Goal: Task Accomplishment & Management: Use online tool/utility

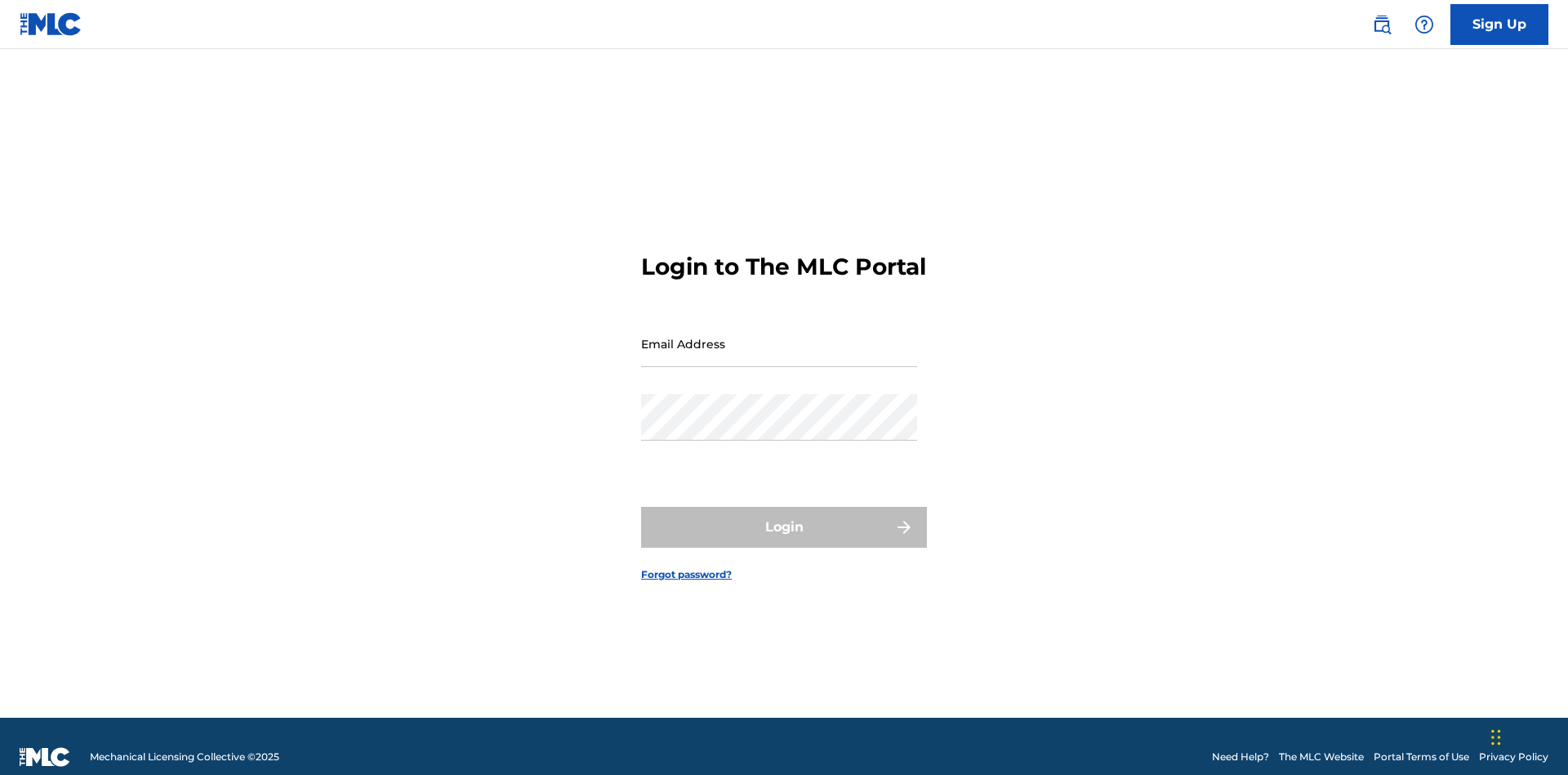
scroll to position [21, 0]
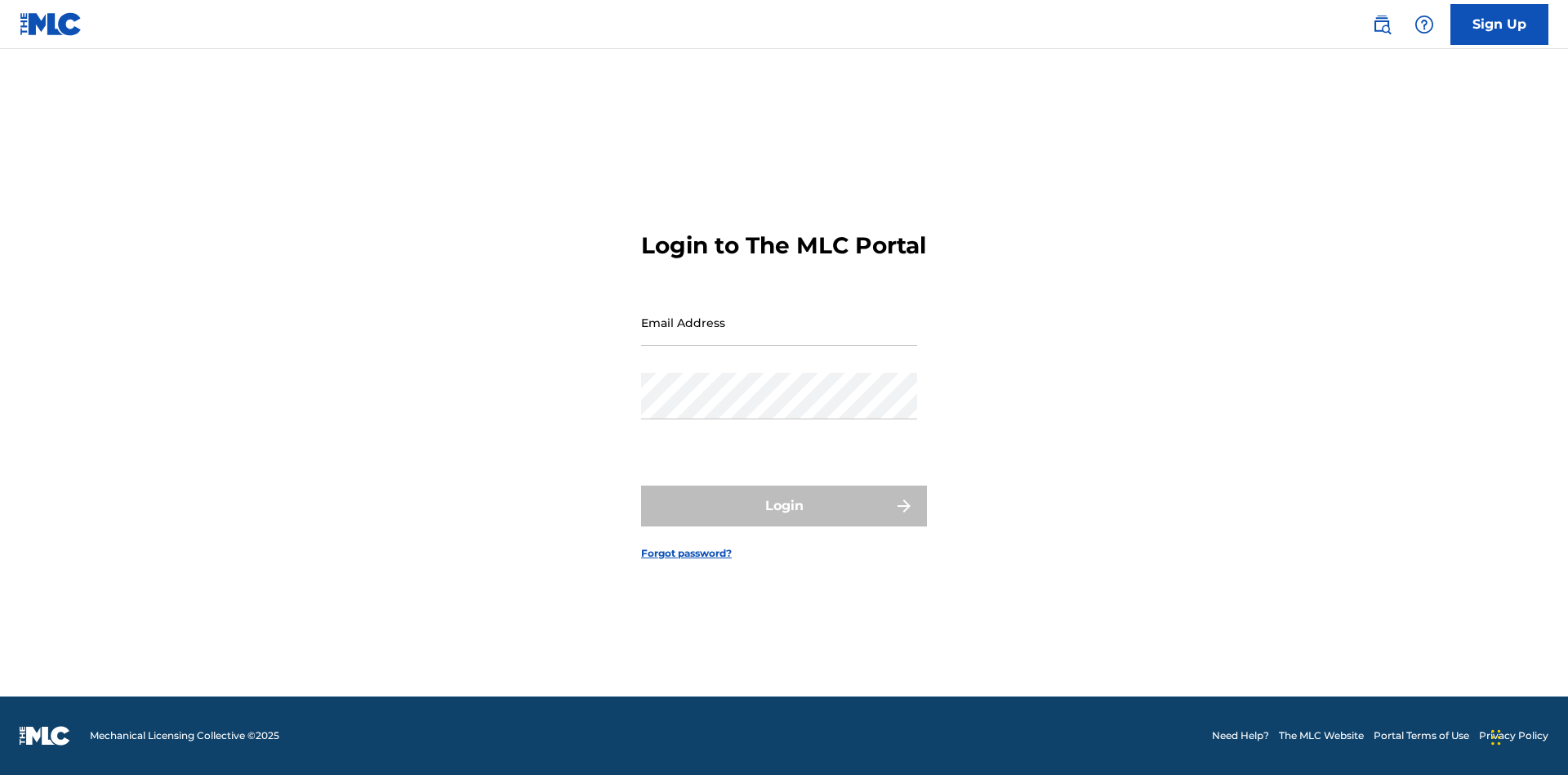
click at [779, 336] on input "Email Address" at bounding box center [778, 322] width 276 height 47
type input "[EMAIL_ADDRESS][DOMAIN_NAME]"
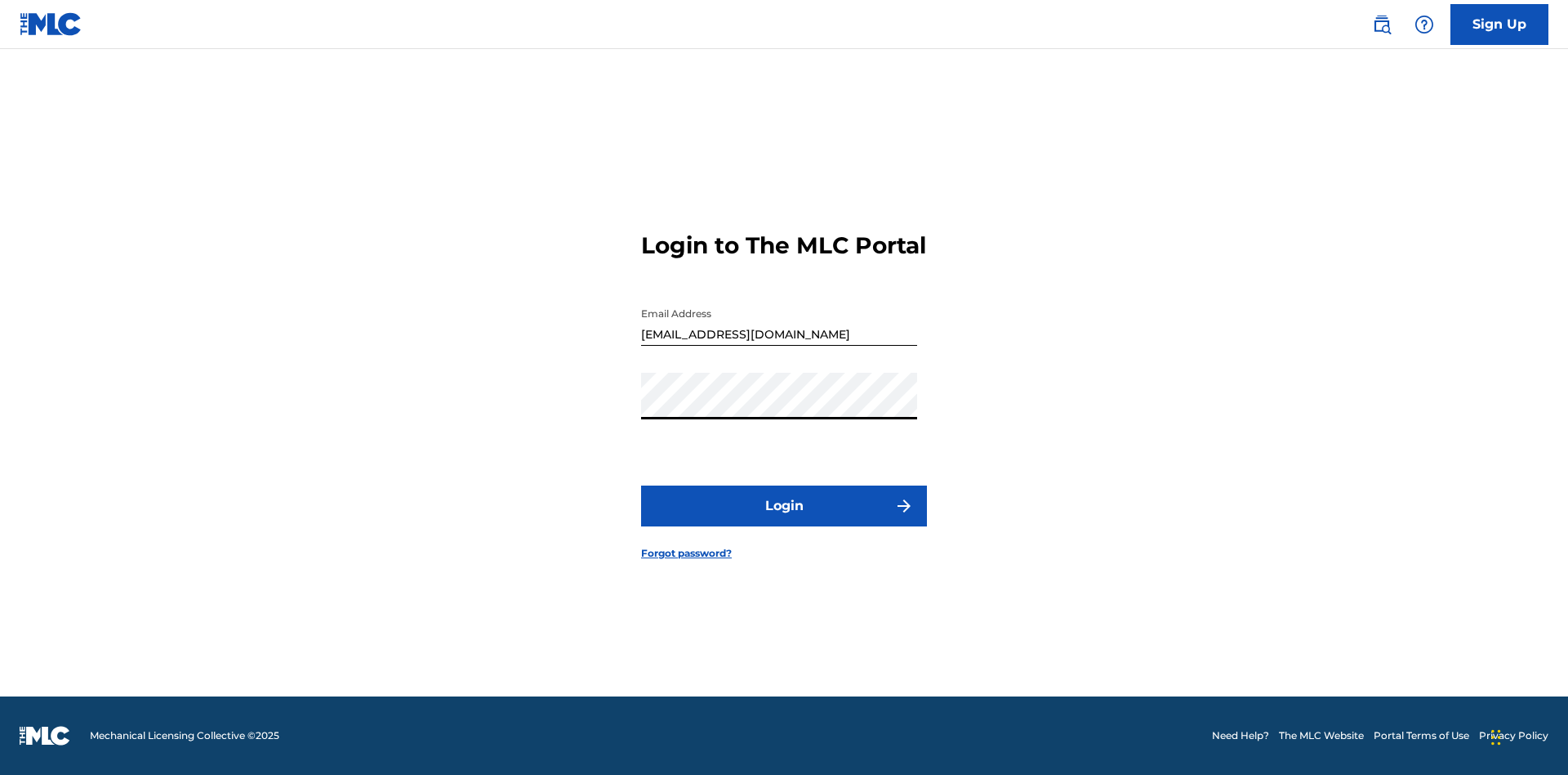
click at [784, 520] on button "Login" at bounding box center [783, 505] width 286 height 41
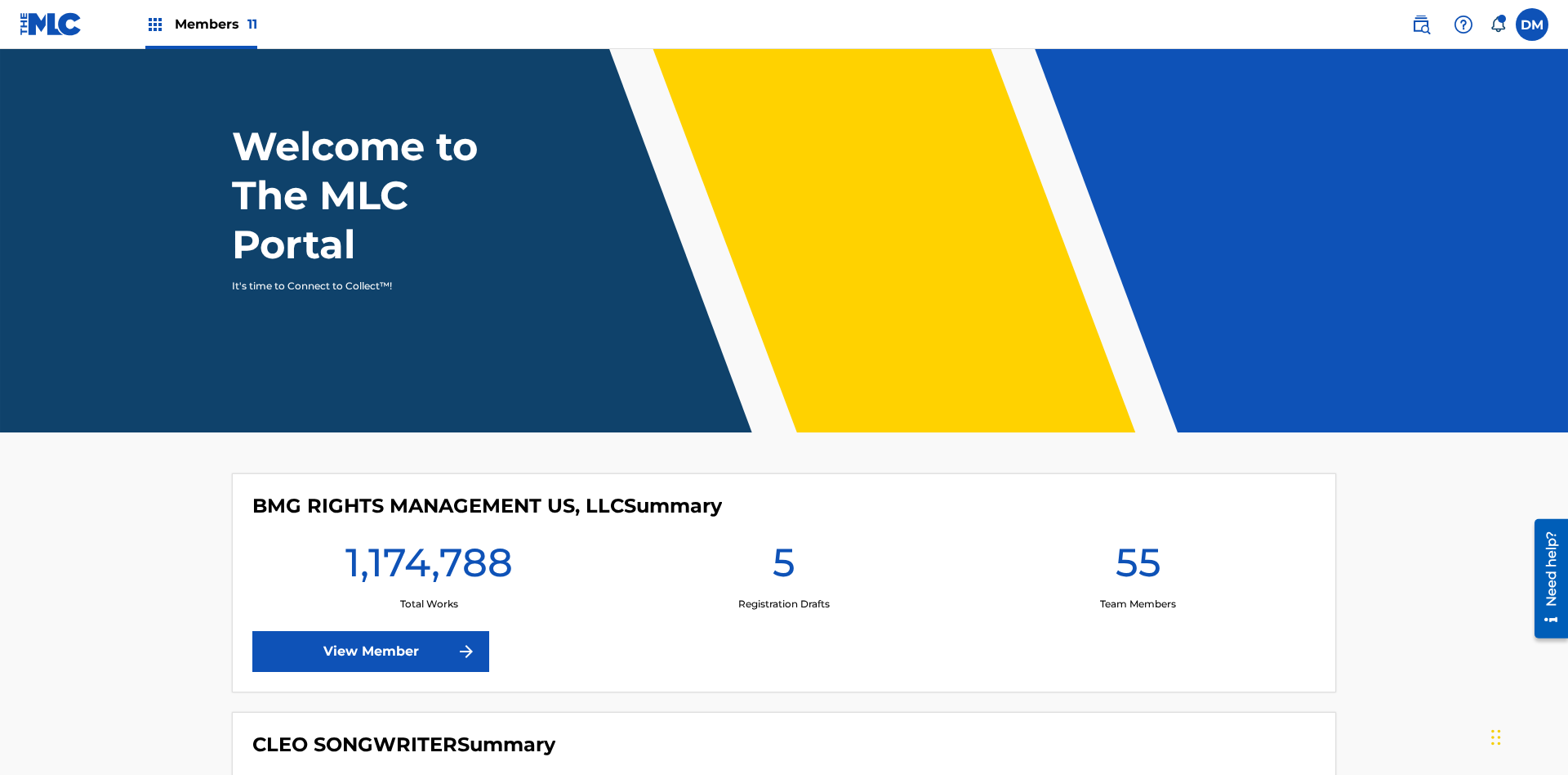
click at [201, 24] on span "Members 11" at bounding box center [215, 24] width 83 height 19
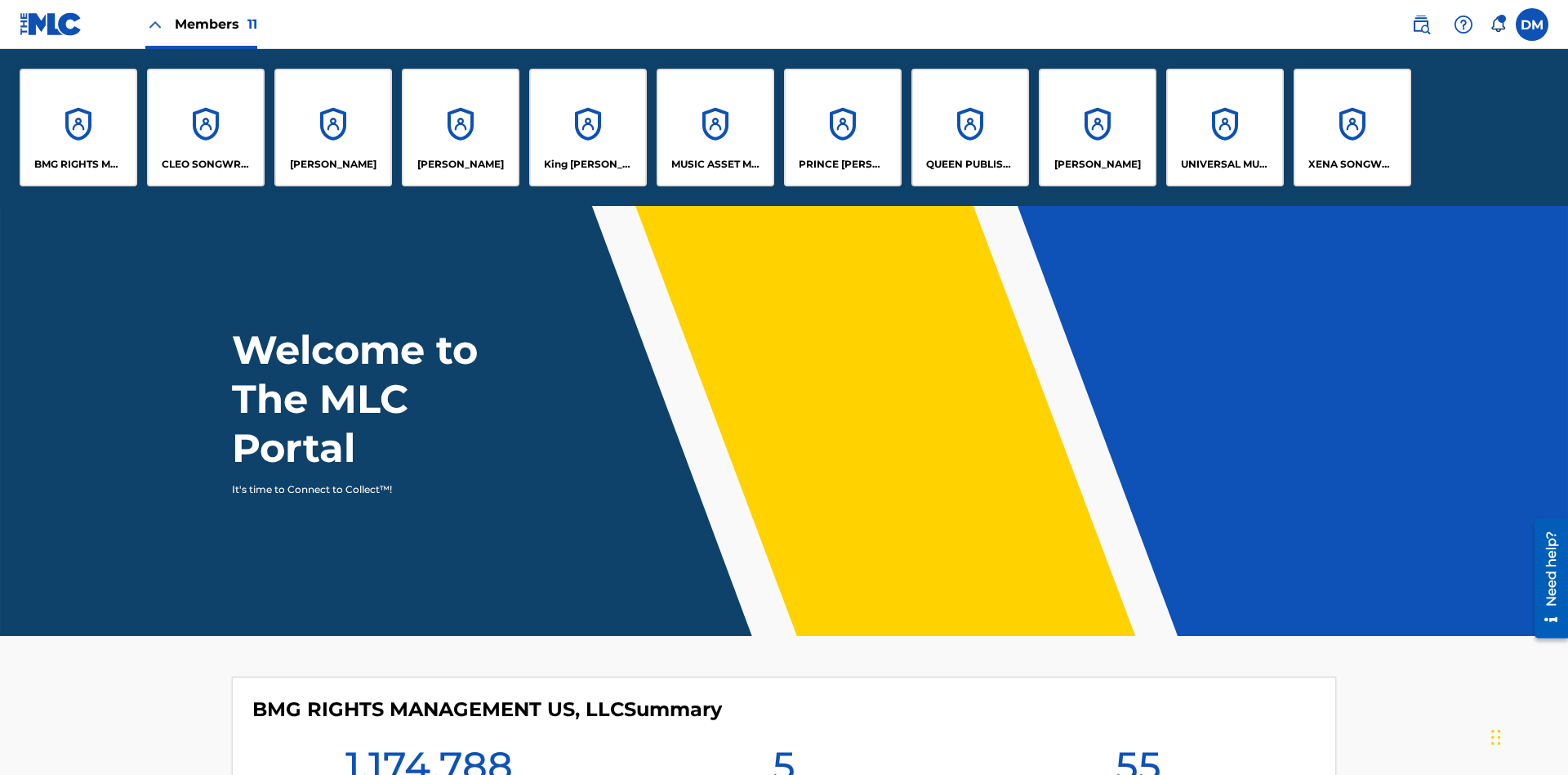
click at [969, 164] on p "QUEEN PUBLISHA" at bounding box center [971, 163] width 89 height 14
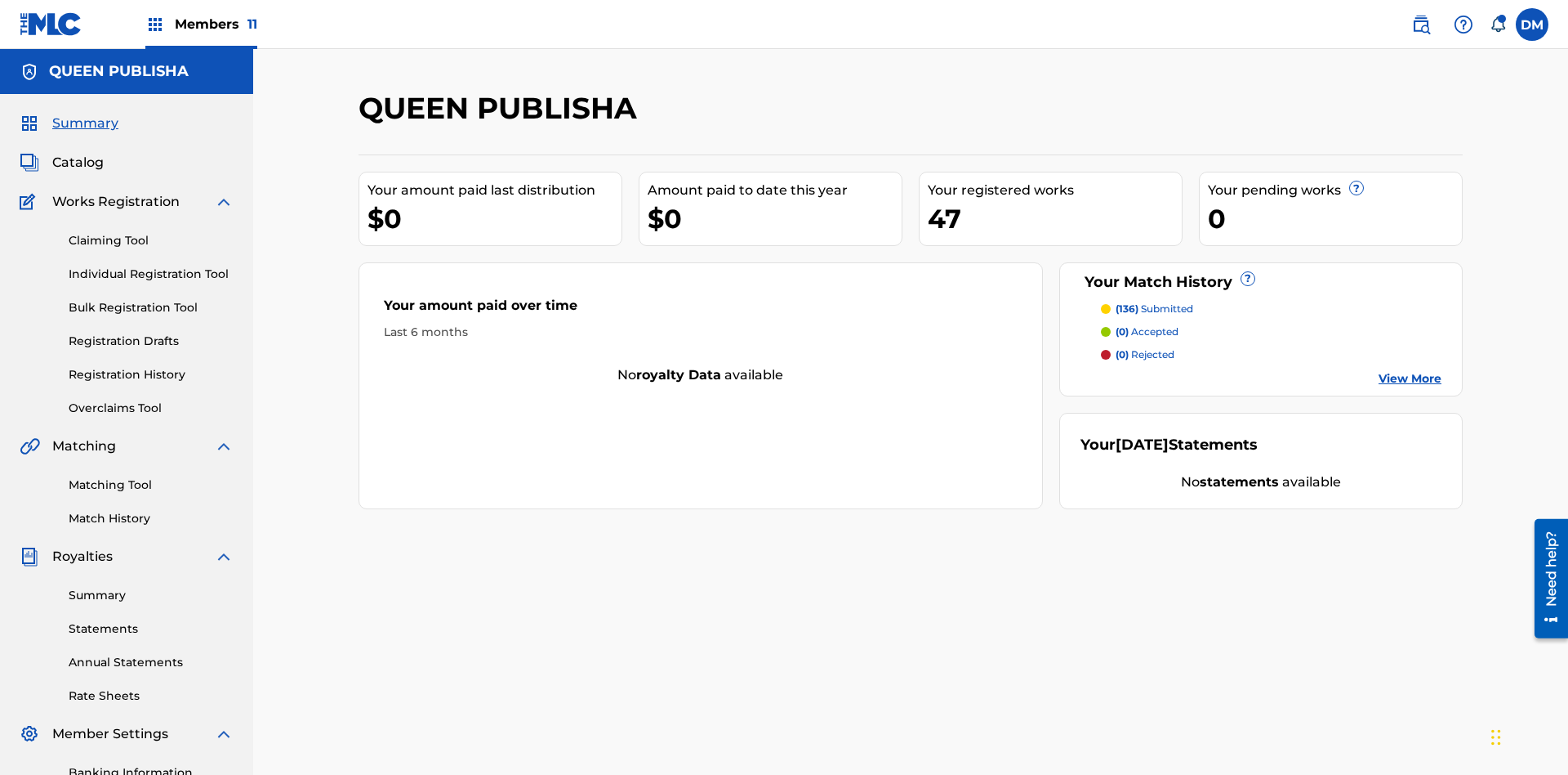
click at [151, 477] on link "Matching Tool" at bounding box center [151, 485] width 165 height 17
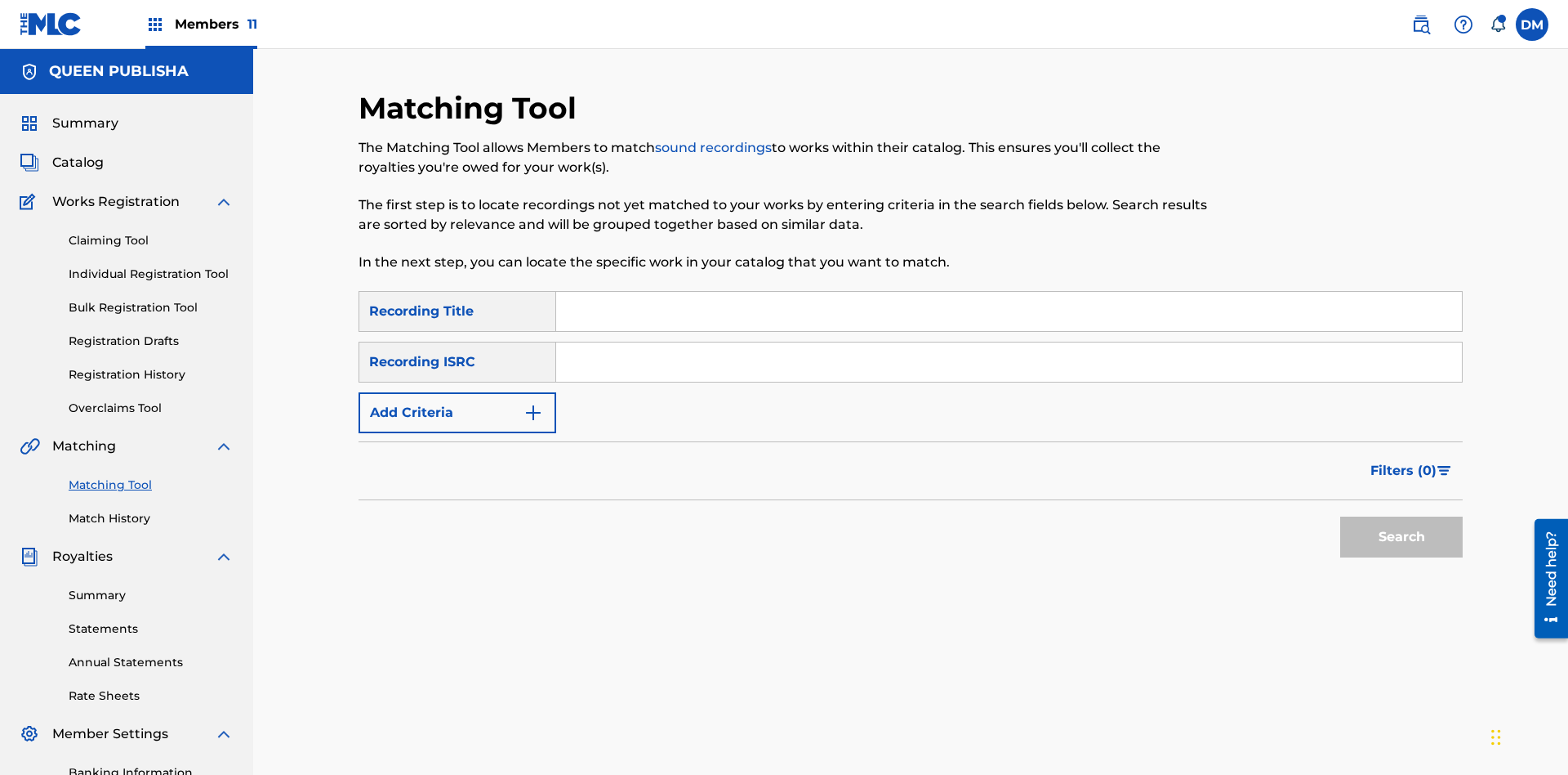
click at [1009, 292] on input "Search Form" at bounding box center [1009, 311] width 905 height 39
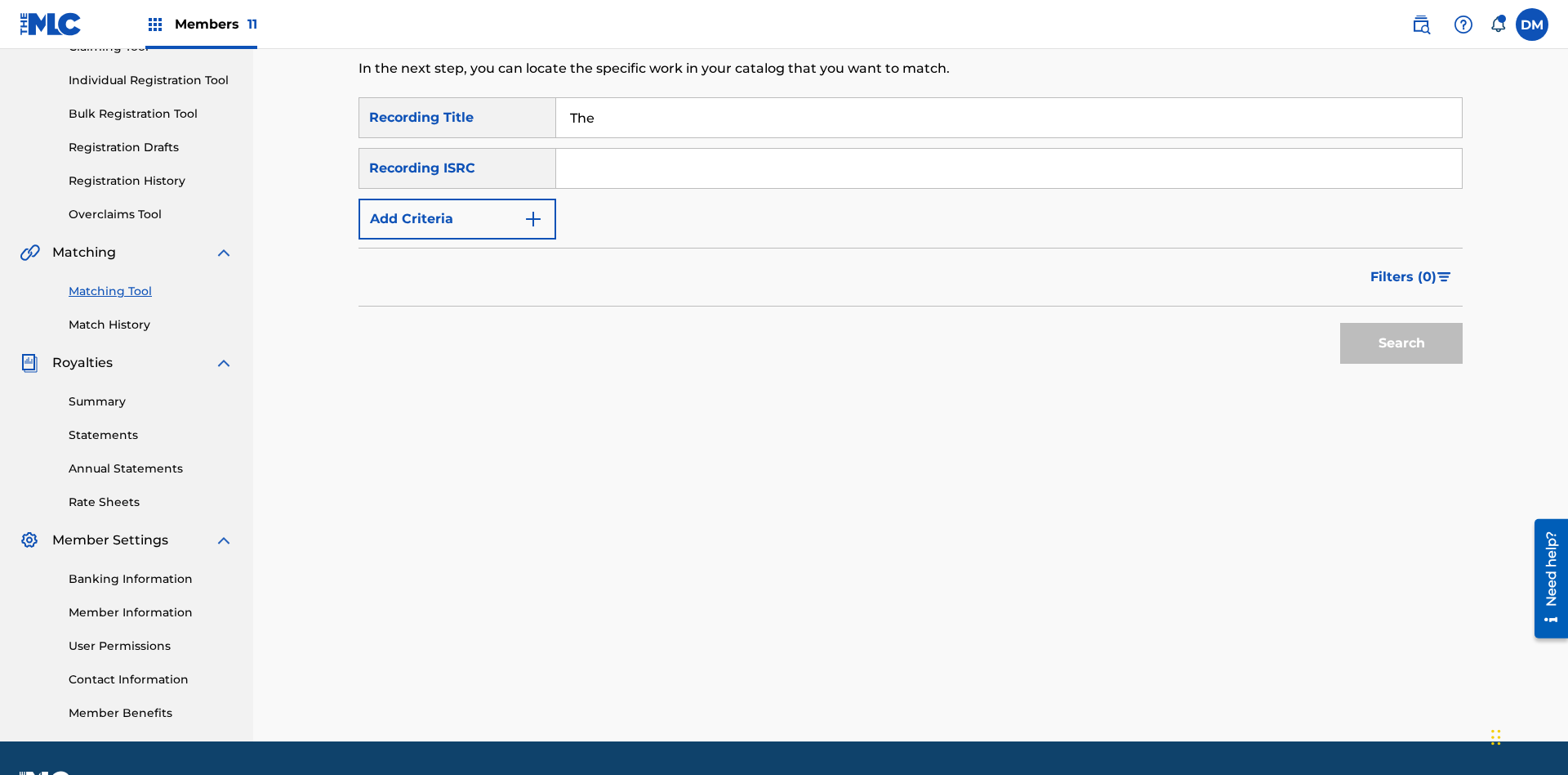
type input "The"
click at [1402, 323] on button "Search" at bounding box center [1401, 343] width 122 height 41
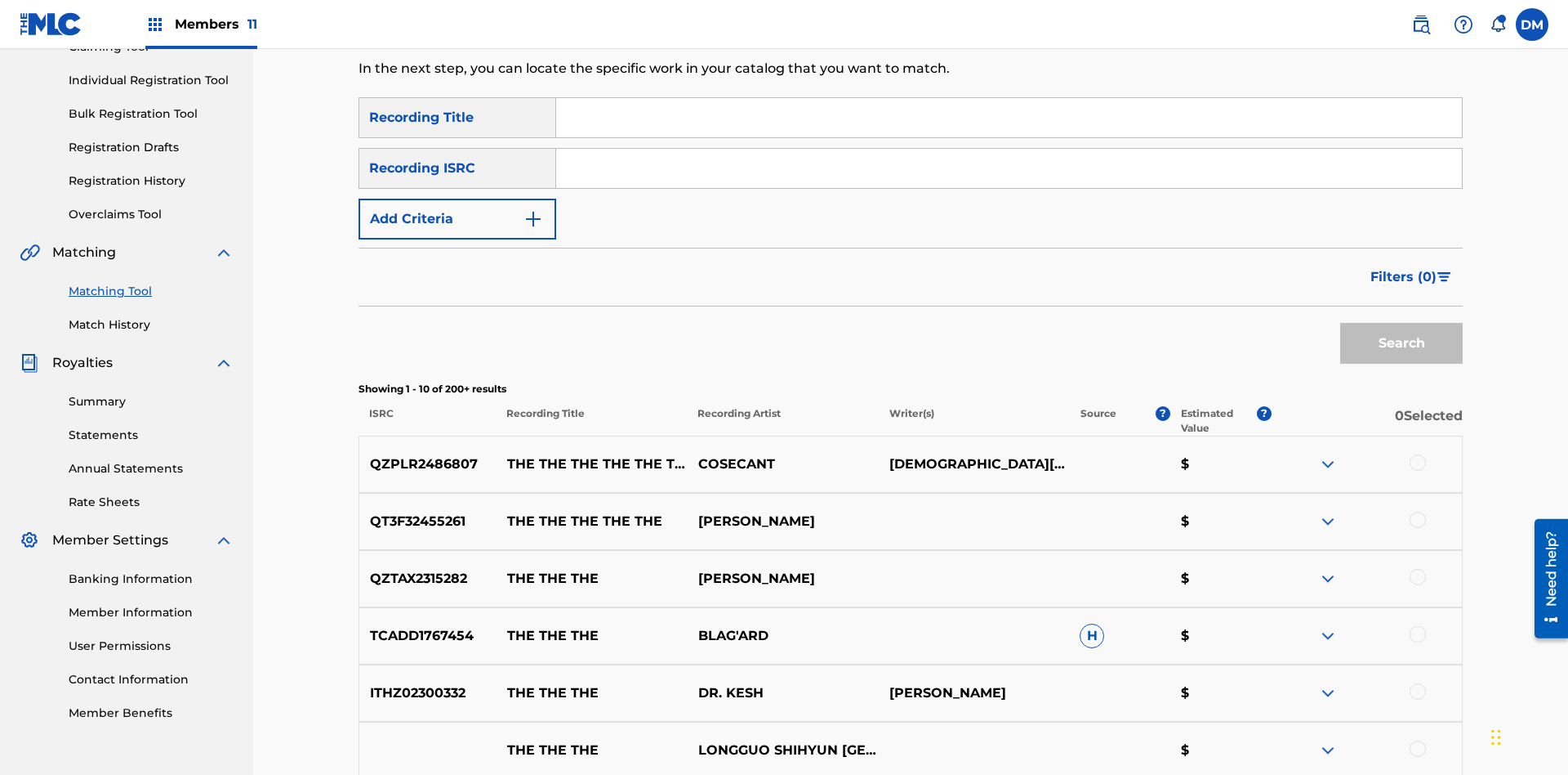
click at [1009, 149] on input "Search Form" at bounding box center [1009, 168] width 905 height 39
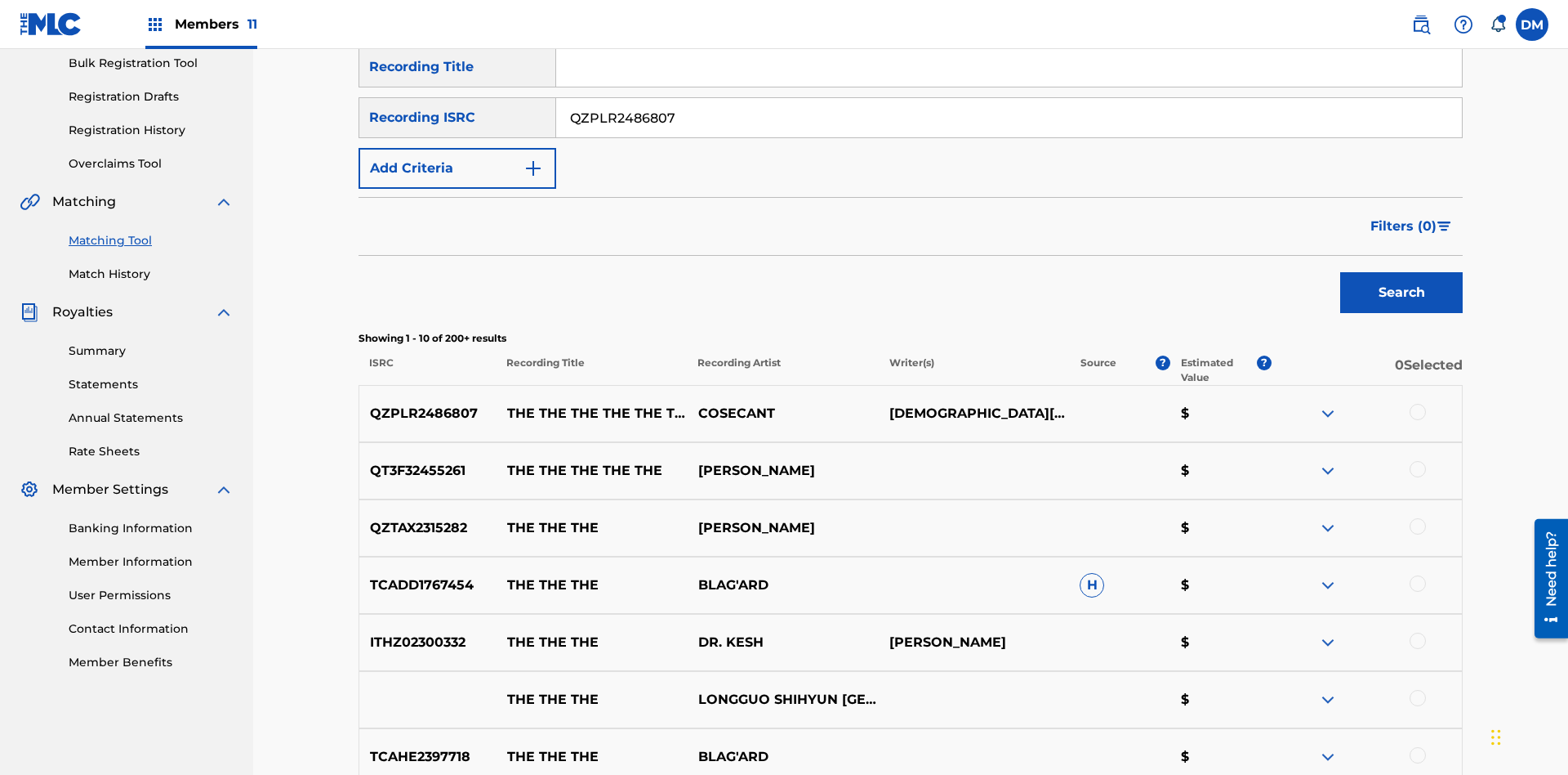
type input "QZPLR2486807"
click at [1402, 273] on button "Search" at bounding box center [1401, 293] width 122 height 41
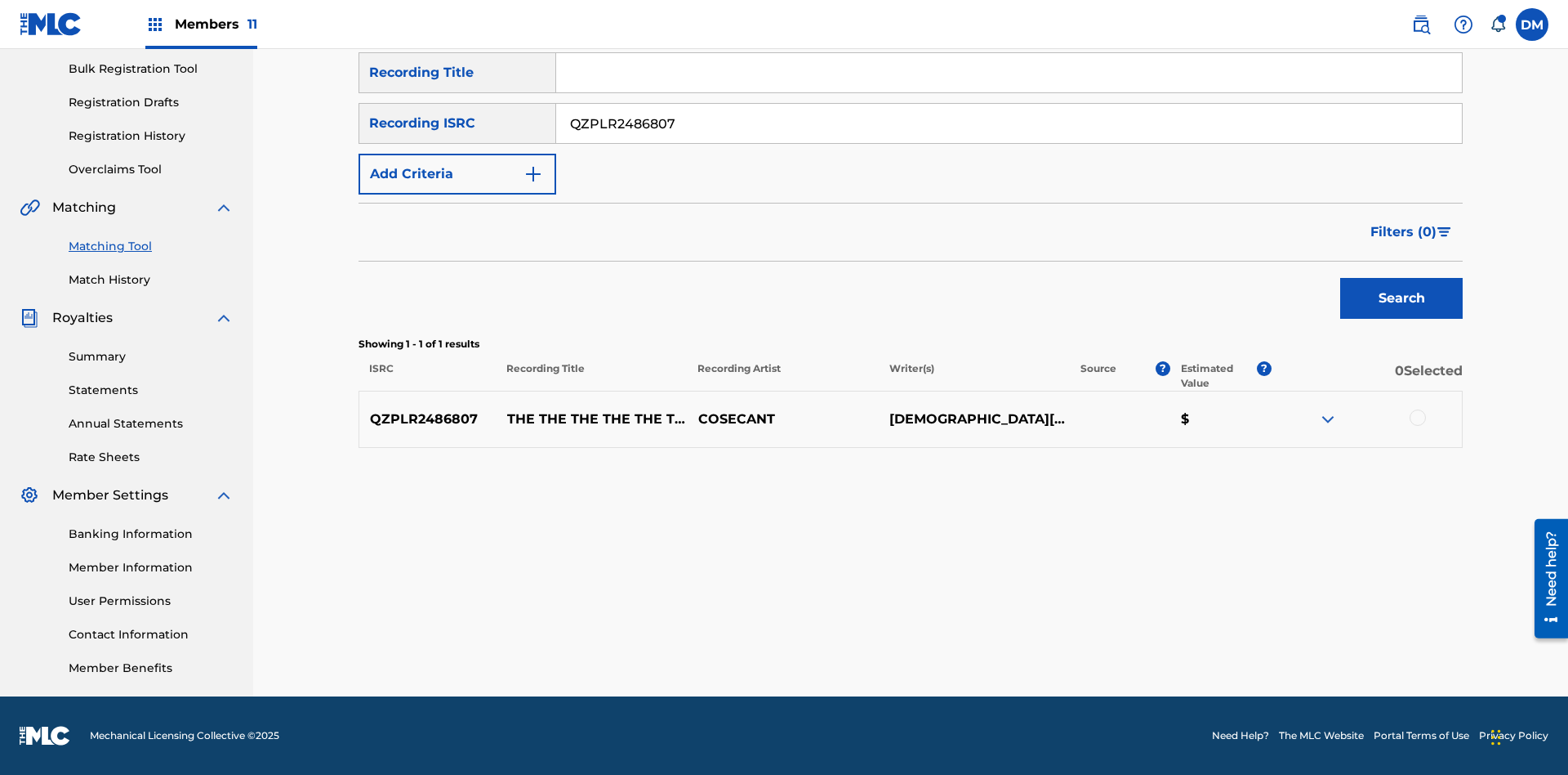
click at [1009, 123] on input "QZPLR2486807" at bounding box center [1009, 123] width 905 height 39
click at [1009, 92] on input "Search Form" at bounding box center [1009, 72] width 905 height 39
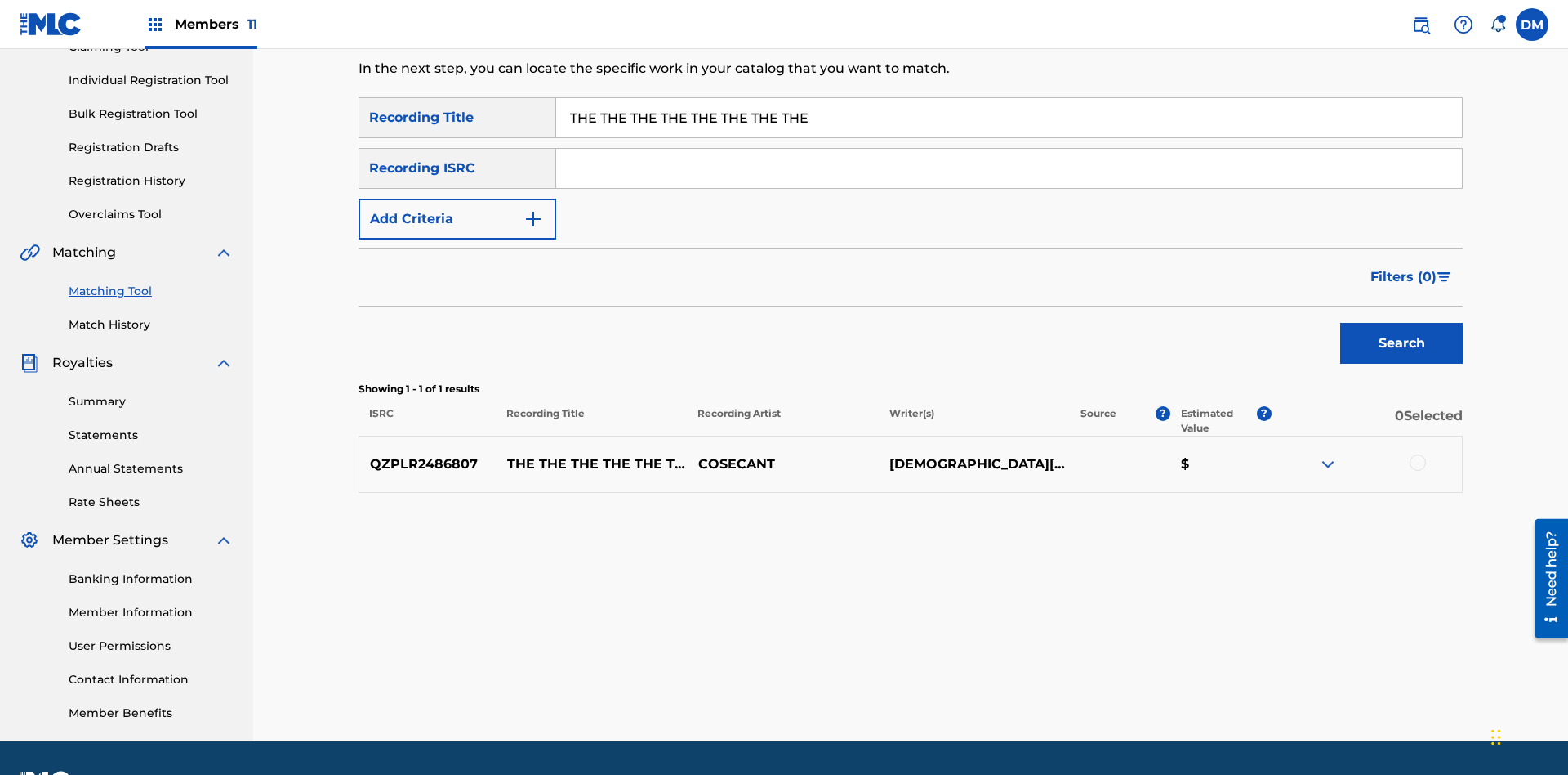
type input "THE THE THE THE THE THE THE THE"
click at [457, 198] on button "Add Criteria" at bounding box center [457, 218] width 197 height 41
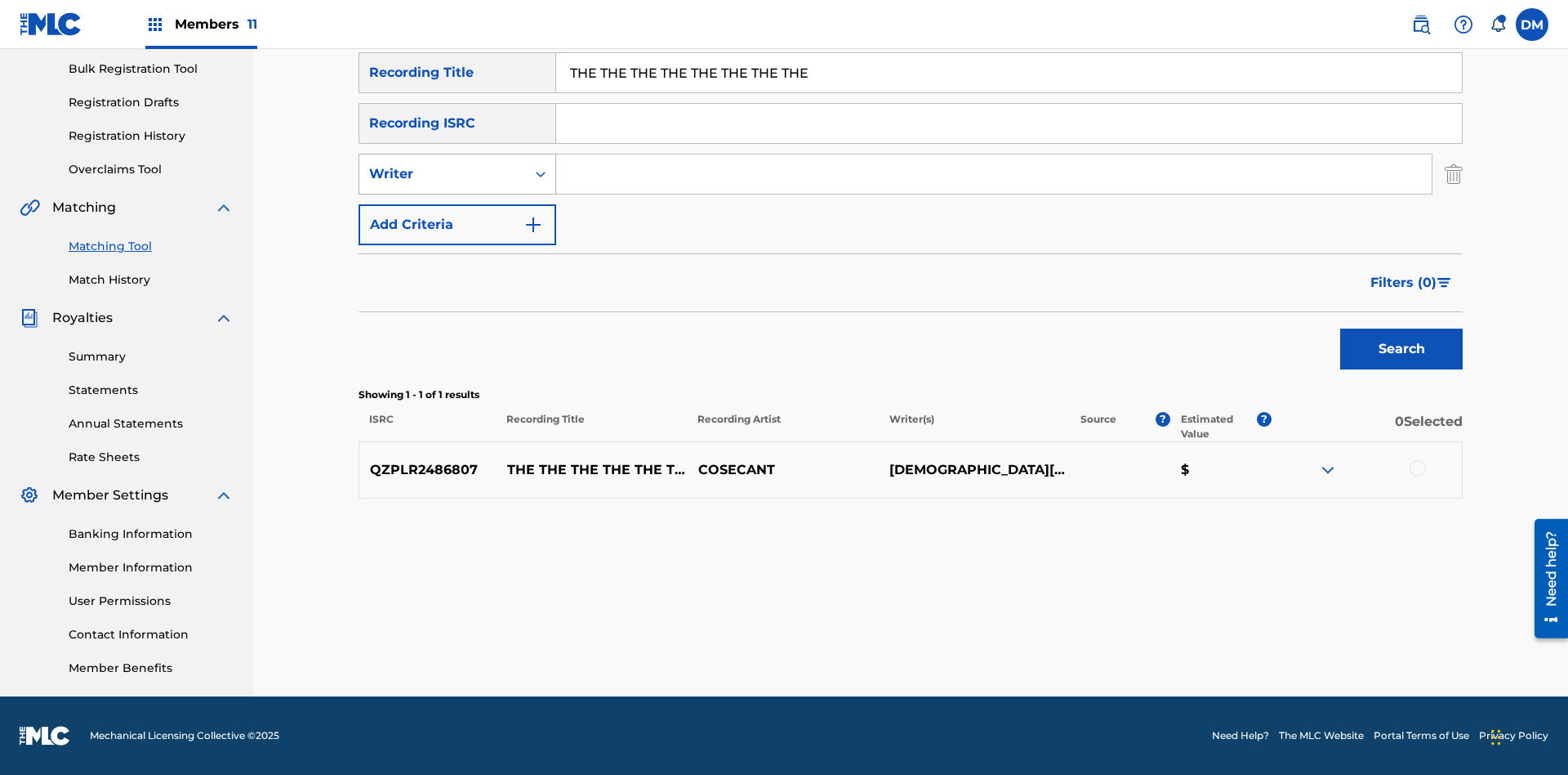
click at [442, 174] on div "Writer" at bounding box center [442, 174] width 147 height 20
click at [457, 215] on div "Recording Artist" at bounding box center [457, 215] width 196 height 41
click at [457, 225] on button "Add Criteria" at bounding box center [457, 224] width 197 height 41
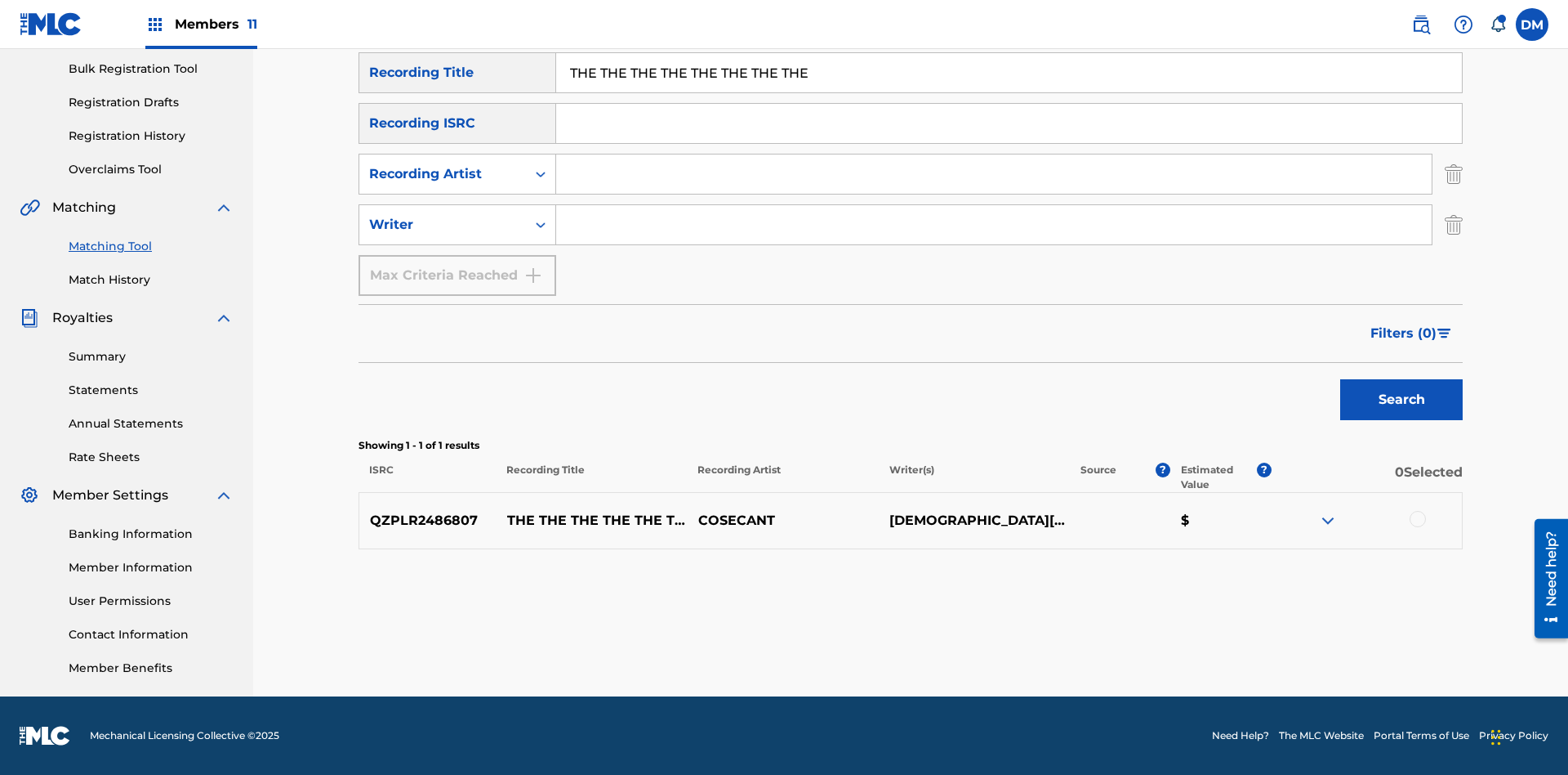
click at [994, 174] on input "Search Form" at bounding box center [994, 174] width 875 height 39
type input "COSECANT"
click at [994, 225] on input "Search Form" at bounding box center [994, 224] width 875 height 39
type input "[DEMOGRAPHIC_DATA][PERSON_NAME]"
click at [1402, 400] on button "Search" at bounding box center [1401, 399] width 122 height 41
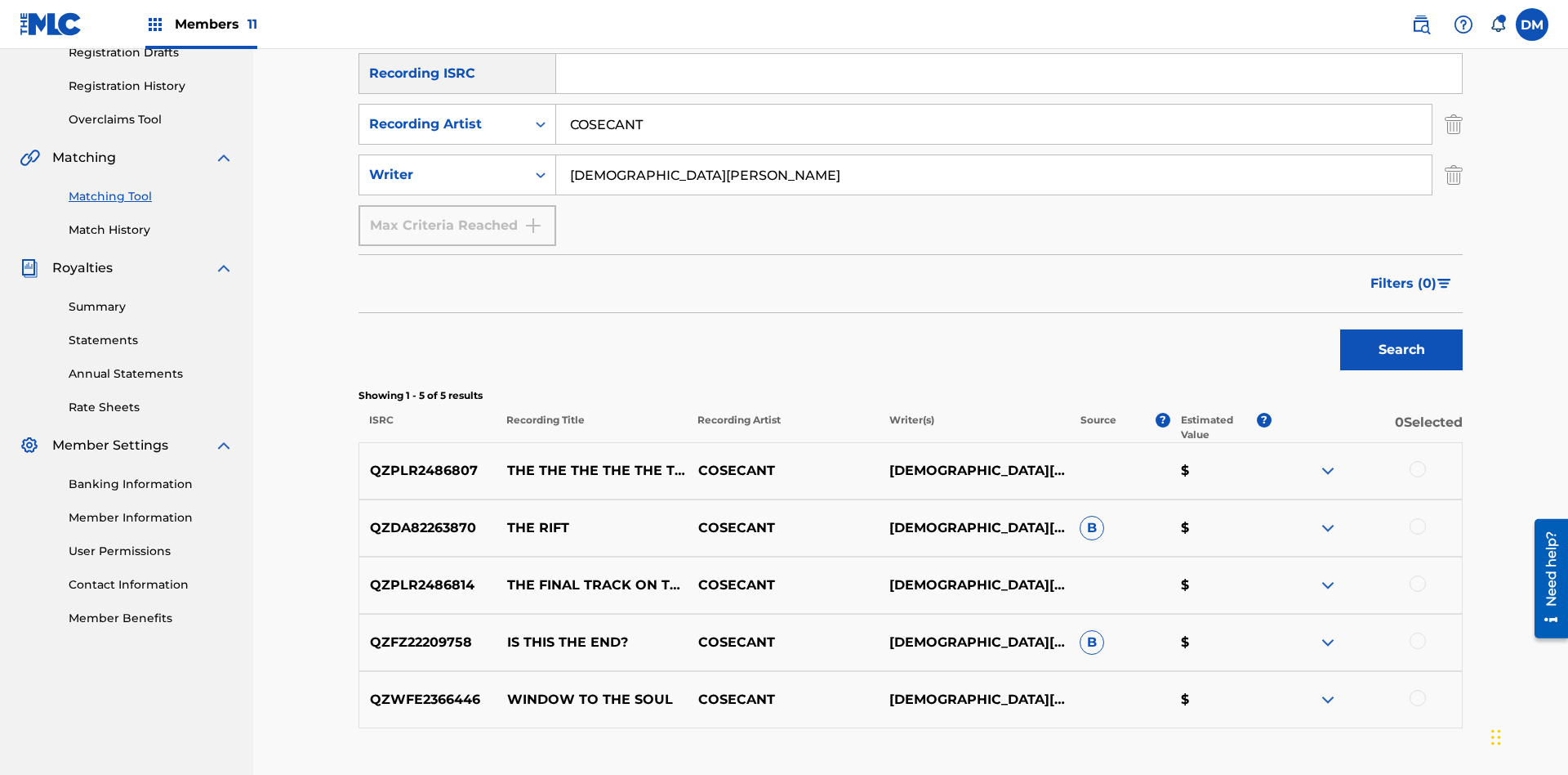
click at [1009, 43] on input "THE THE THE THE THE THE THE THE" at bounding box center [1009, 22] width 905 height 39
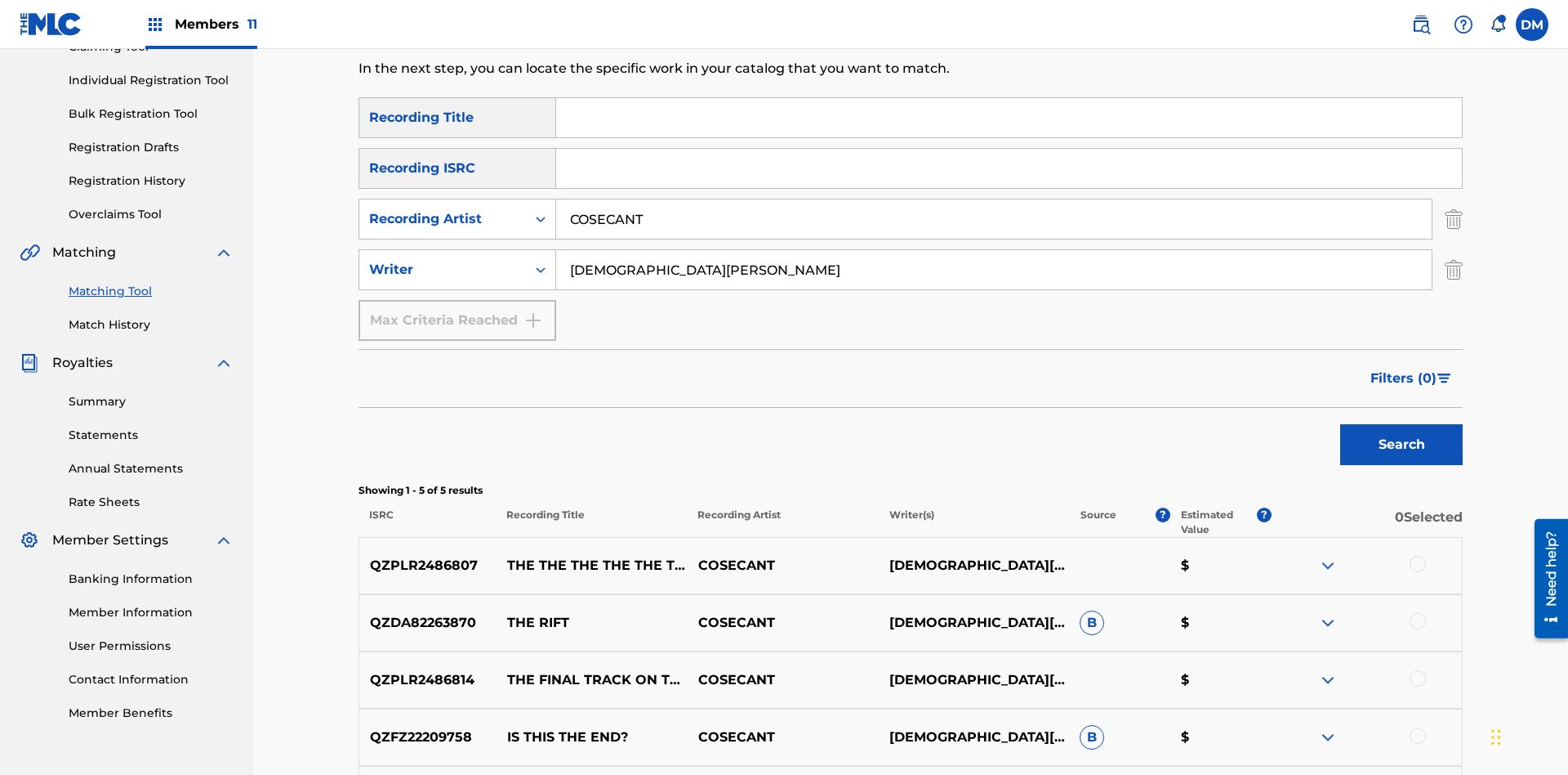
click at [994, 199] on input "COSECANT" at bounding box center [994, 218] width 875 height 39
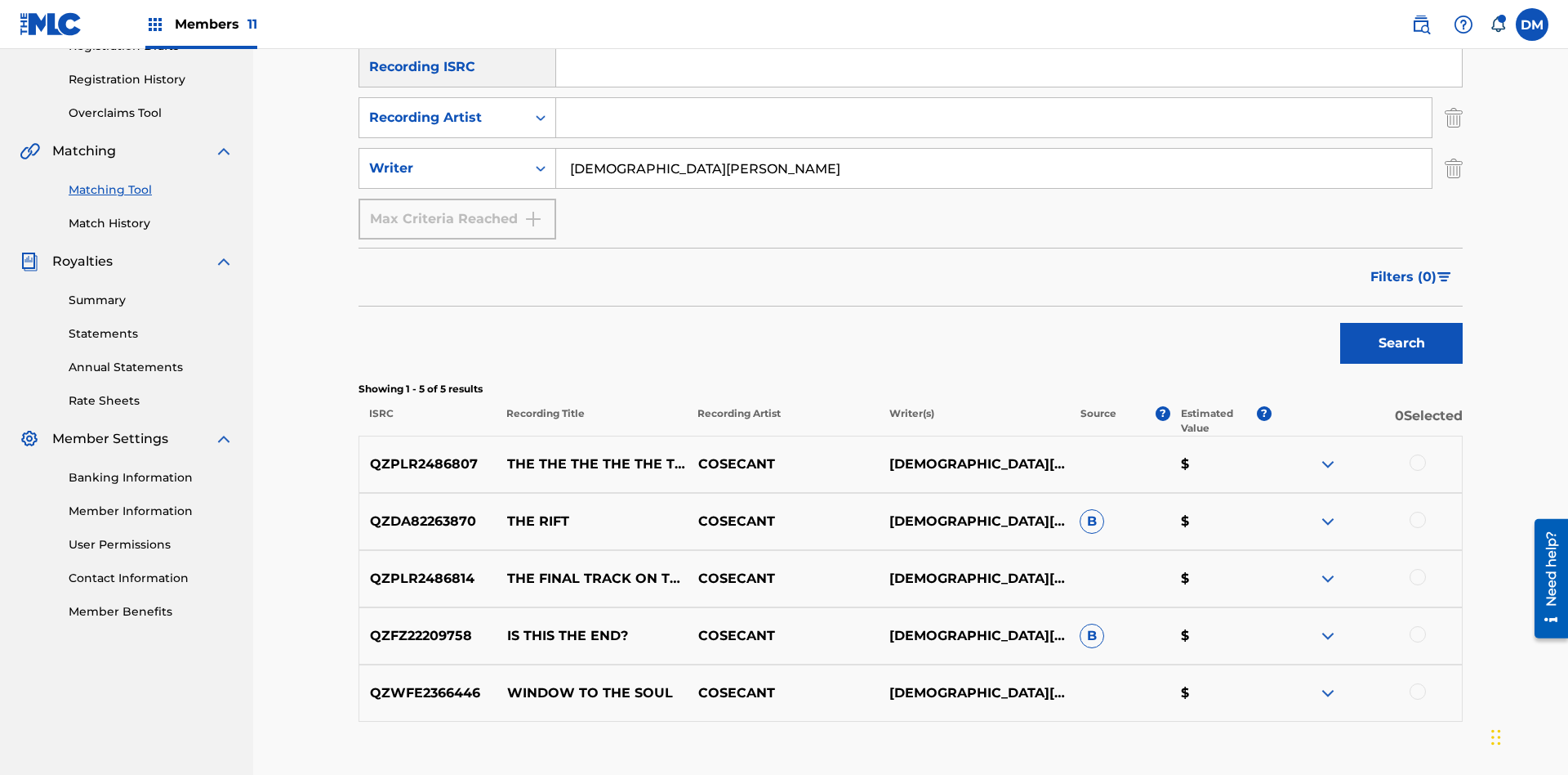
click at [994, 149] on input "[DEMOGRAPHIC_DATA][PERSON_NAME]" at bounding box center [994, 168] width 875 height 39
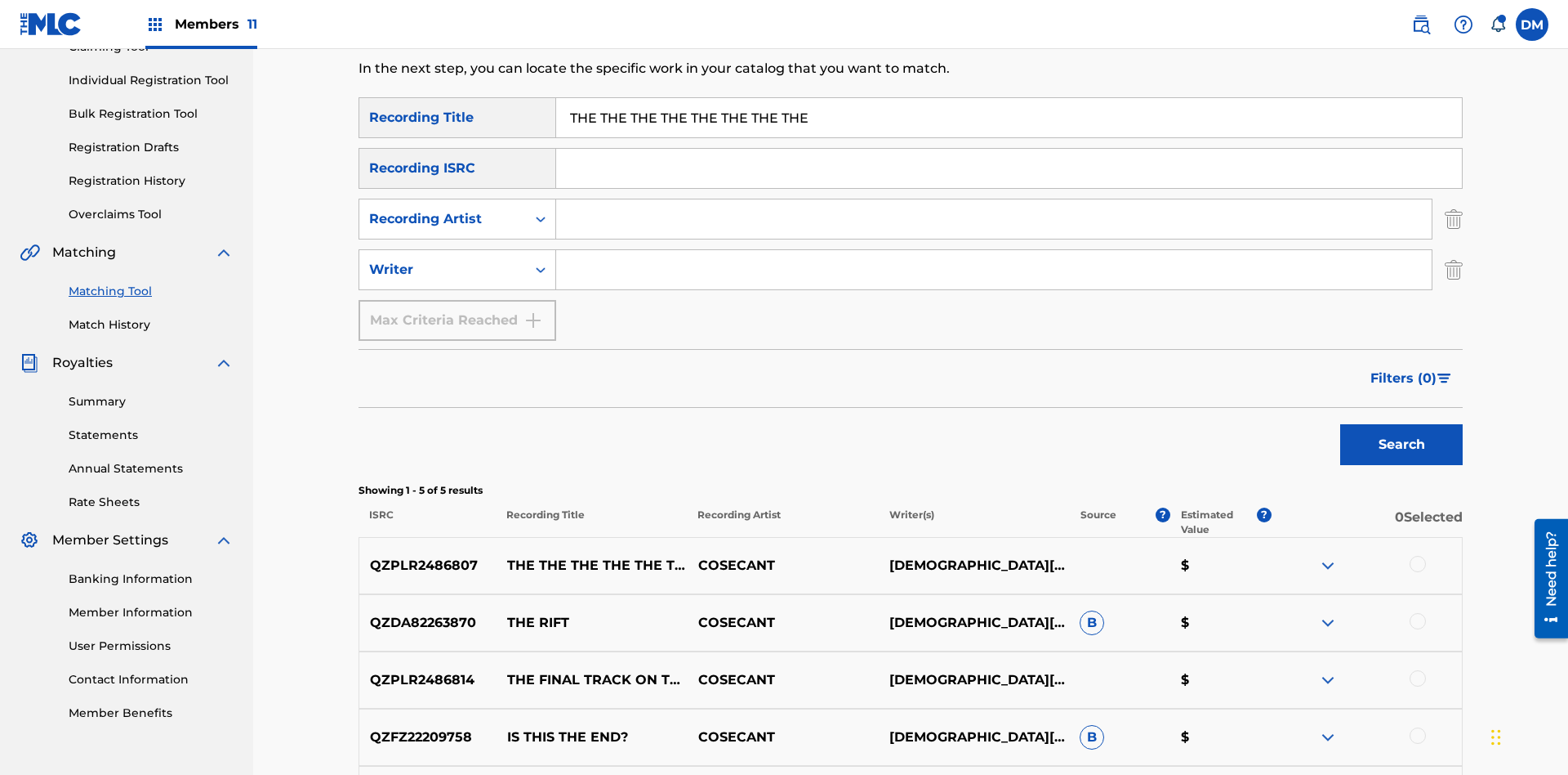
type input "THE THE THE THE THE THE THE THE"
click at [1402, 425] on button "Search" at bounding box center [1401, 444] width 122 height 41
click at [1009, 118] on input "THE THE THE THE THE THE THE THE" at bounding box center [1009, 117] width 905 height 39
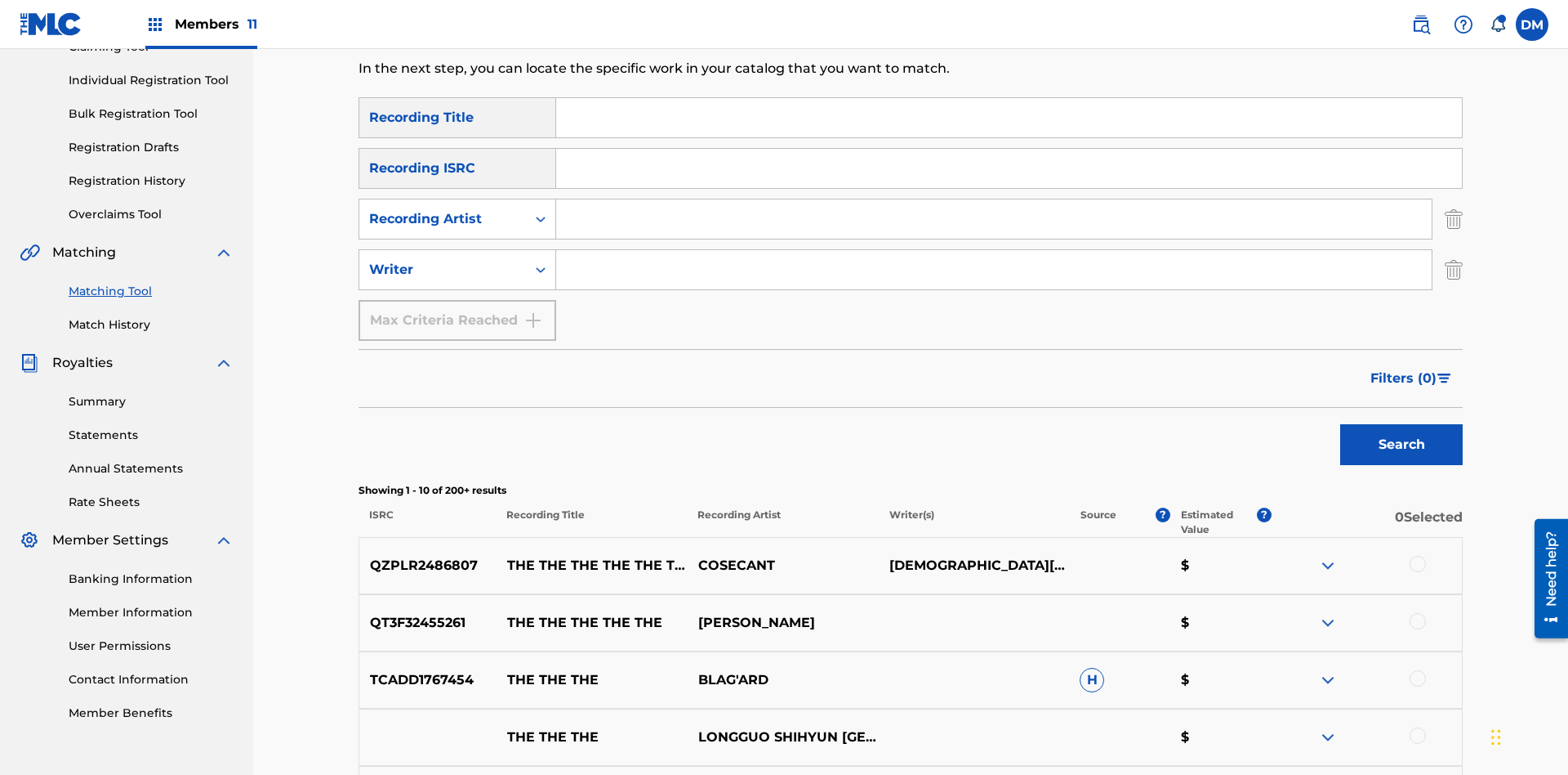
click at [994, 199] on input "Search Form" at bounding box center [994, 218] width 875 height 39
type input "COSECANT"
click at [1402, 425] on button "Search" at bounding box center [1401, 444] width 122 height 41
click at [994, 199] on input "COSECANT" at bounding box center [994, 218] width 875 height 39
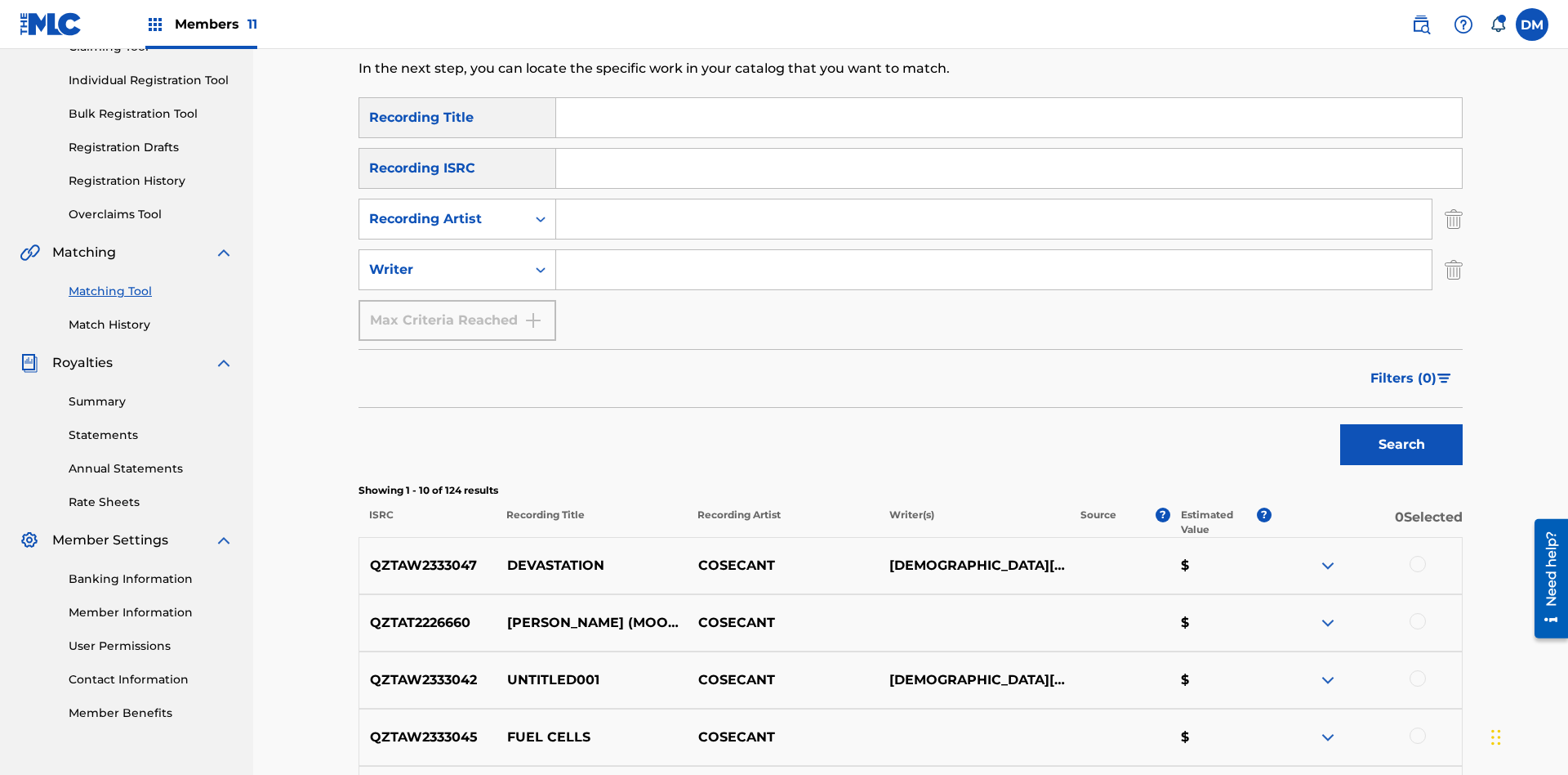
click at [994, 250] on input "Search Form" at bounding box center [994, 269] width 875 height 39
type input "[DEMOGRAPHIC_DATA][PERSON_NAME]"
click at [1402, 425] on button "Search" at bounding box center [1401, 444] width 122 height 41
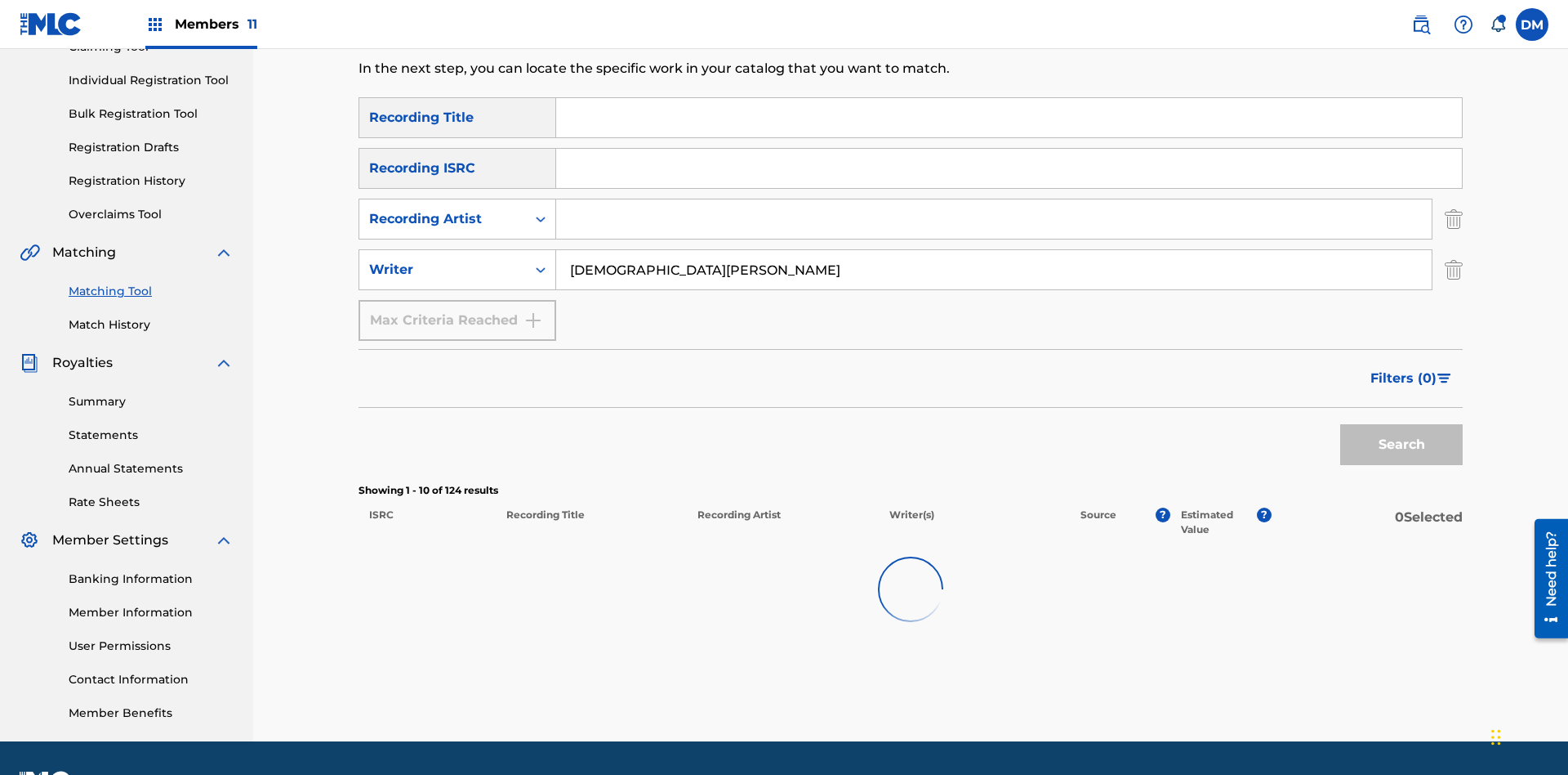
click at [994, 250] on input "[DEMOGRAPHIC_DATA][PERSON_NAME]" at bounding box center [994, 269] width 875 height 39
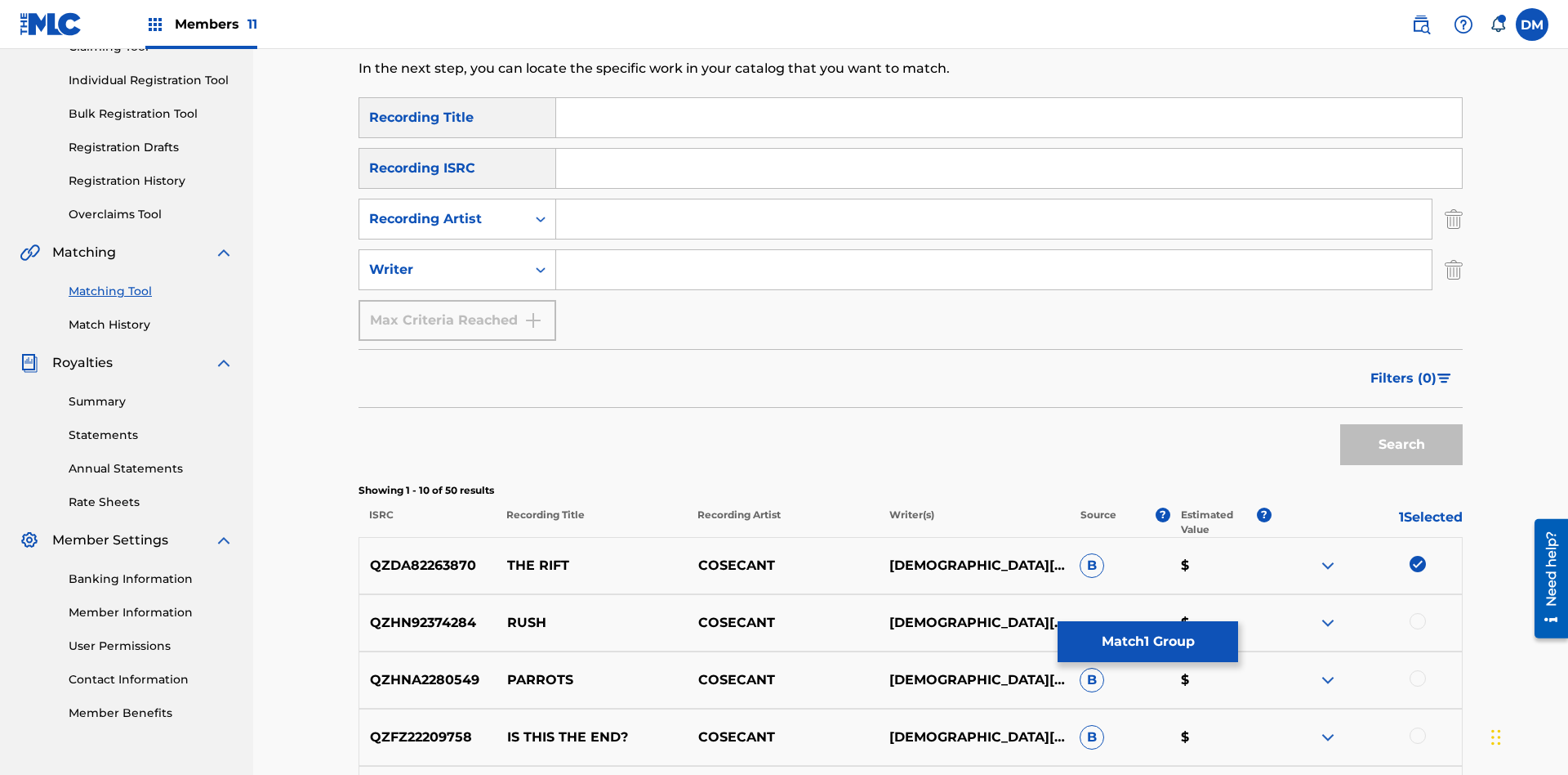
click at [1148, 641] on button "Match 1 Group" at bounding box center [1148, 641] width 180 height 41
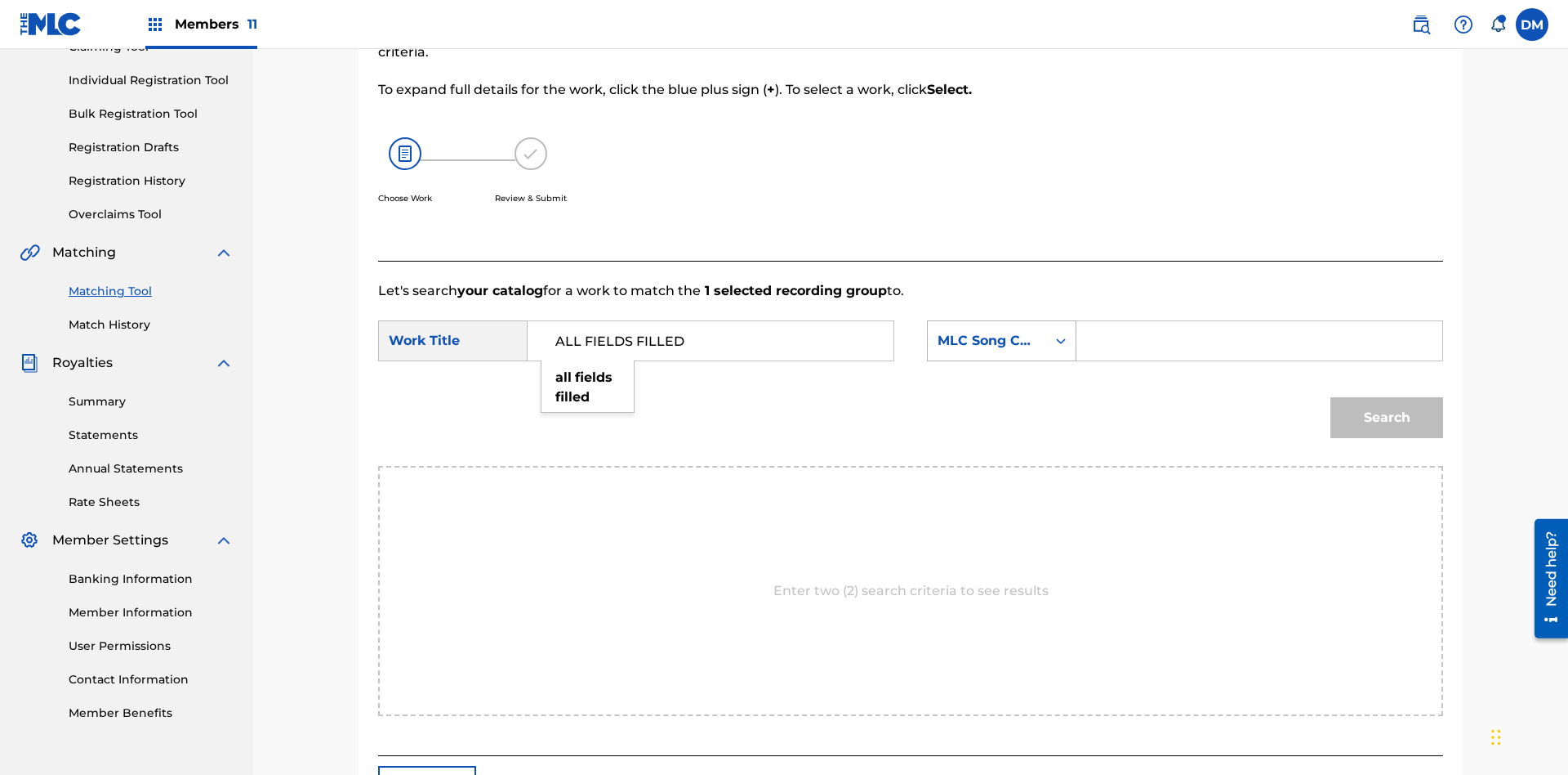
type input "ALL FIELDS FILLED"
click at [1001, 331] on div "MLC Song Code" at bounding box center [987, 341] width 99 height 20
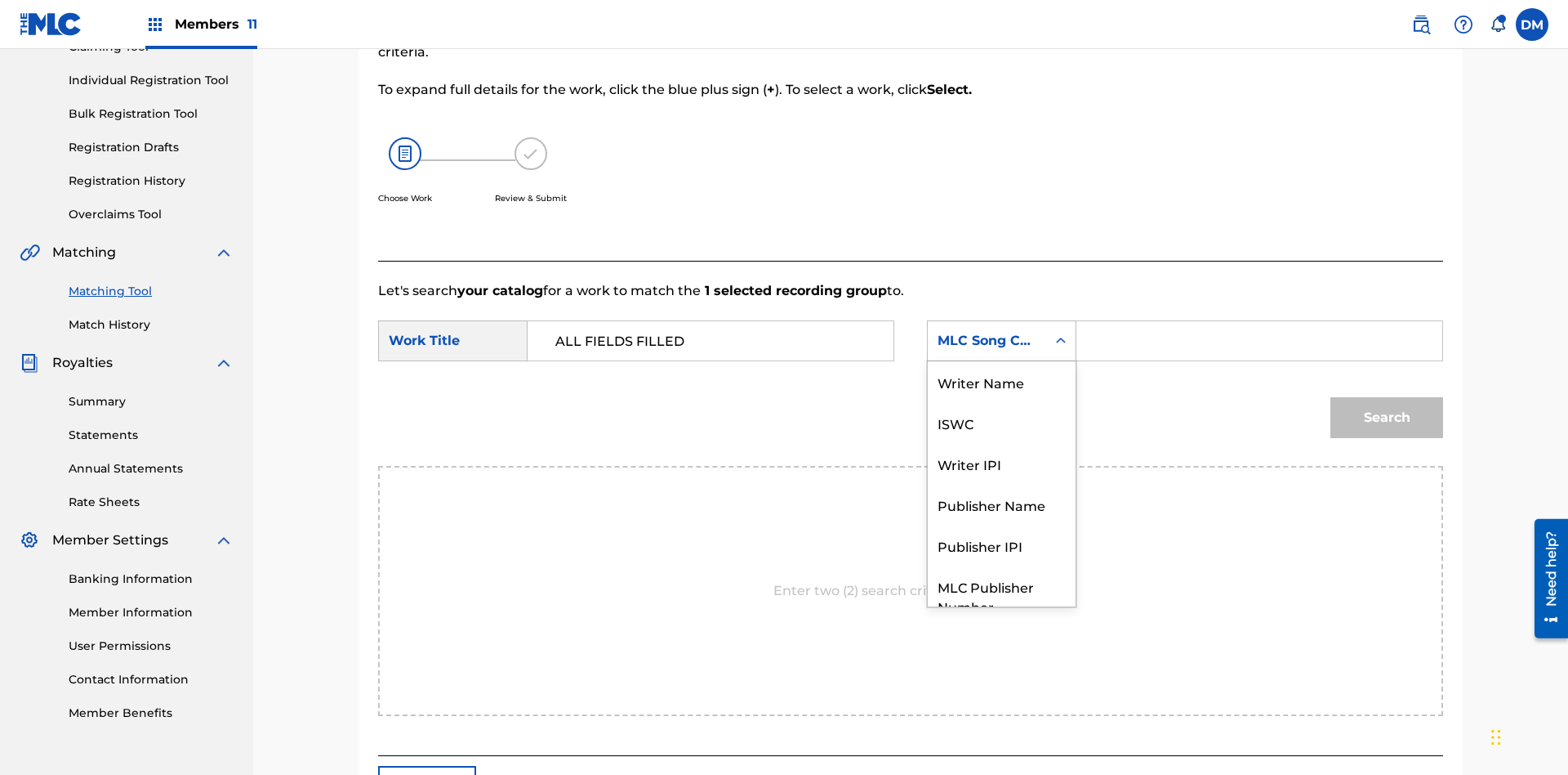
click at [1001, 402] on div "ISWC" at bounding box center [1002, 422] width 148 height 41
click at [1387, 397] on button "Search" at bounding box center [1387, 417] width 113 height 41
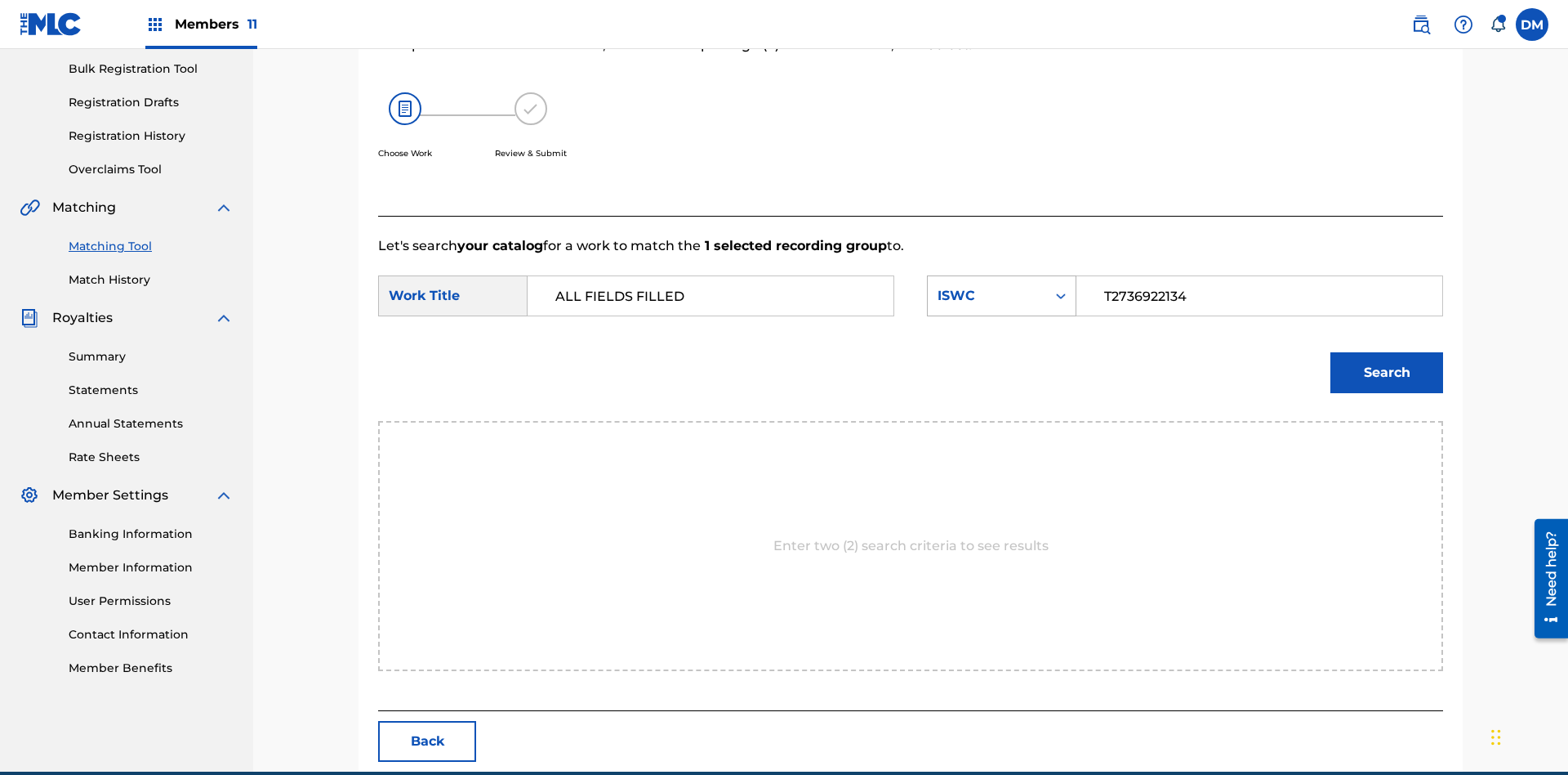
click at [1259, 276] on input "T2736922134" at bounding box center [1260, 295] width 338 height 39
click at [1001, 286] on div "ISWC" at bounding box center [987, 295] width 99 height 20
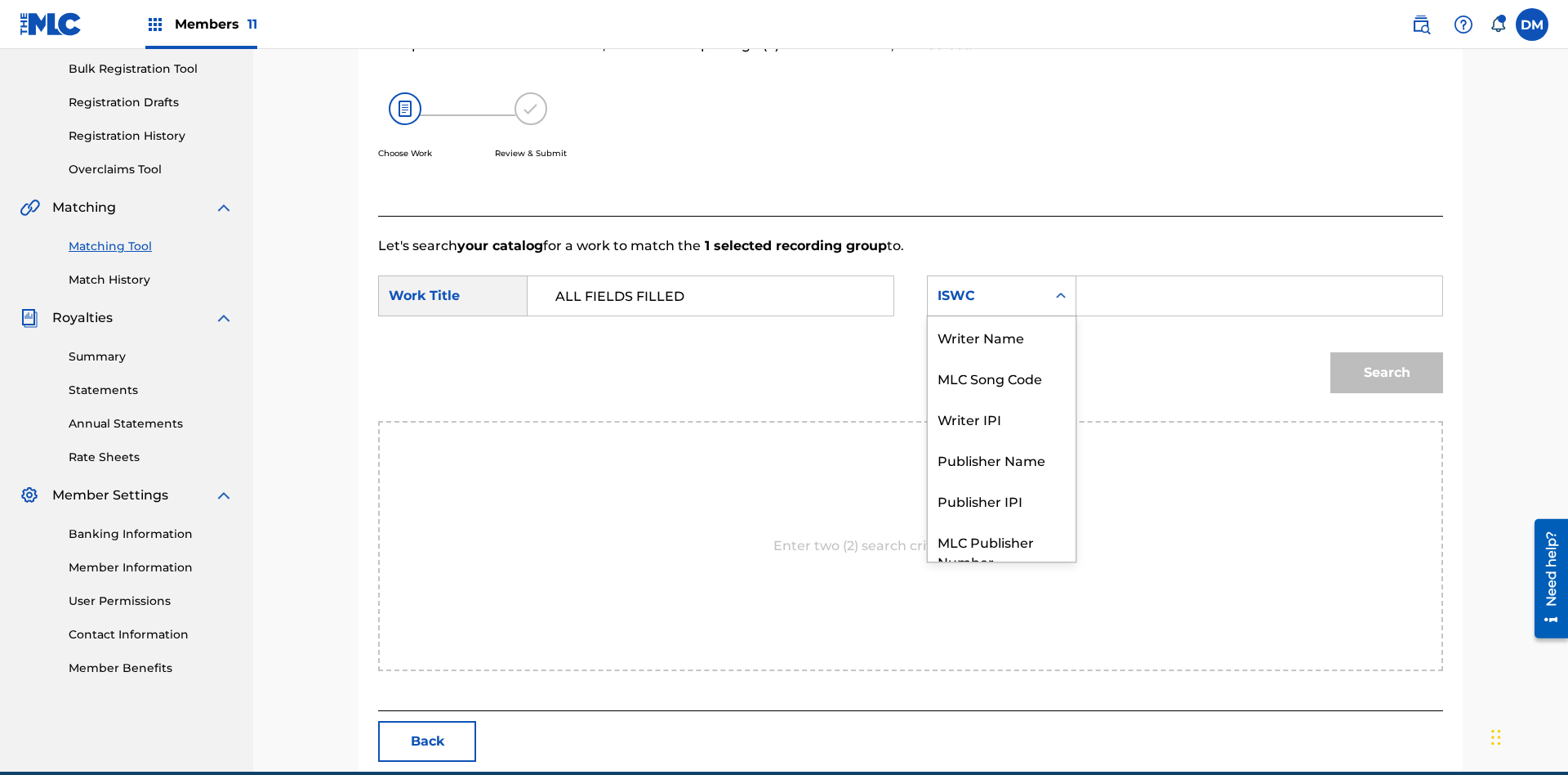
click at [1001, 357] on div "MLC Song Code" at bounding box center [1002, 377] width 148 height 41
click at [1387, 352] on button "Search" at bounding box center [1387, 372] width 113 height 41
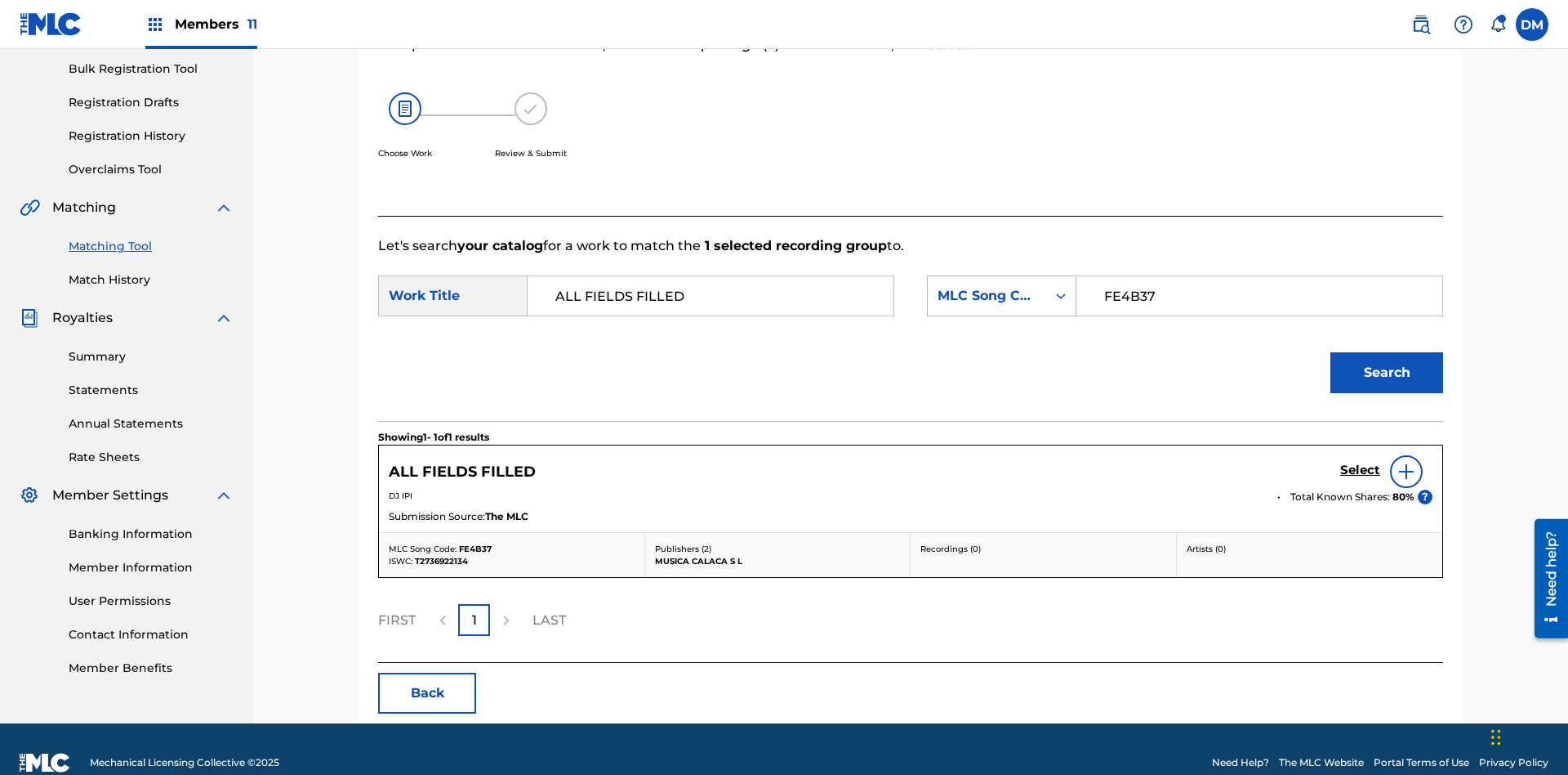
click at [1259, 276] on input "FE4B37" at bounding box center [1260, 295] width 338 height 39
click at [1001, 286] on div "MLC Song Code" at bounding box center [987, 295] width 99 height 20
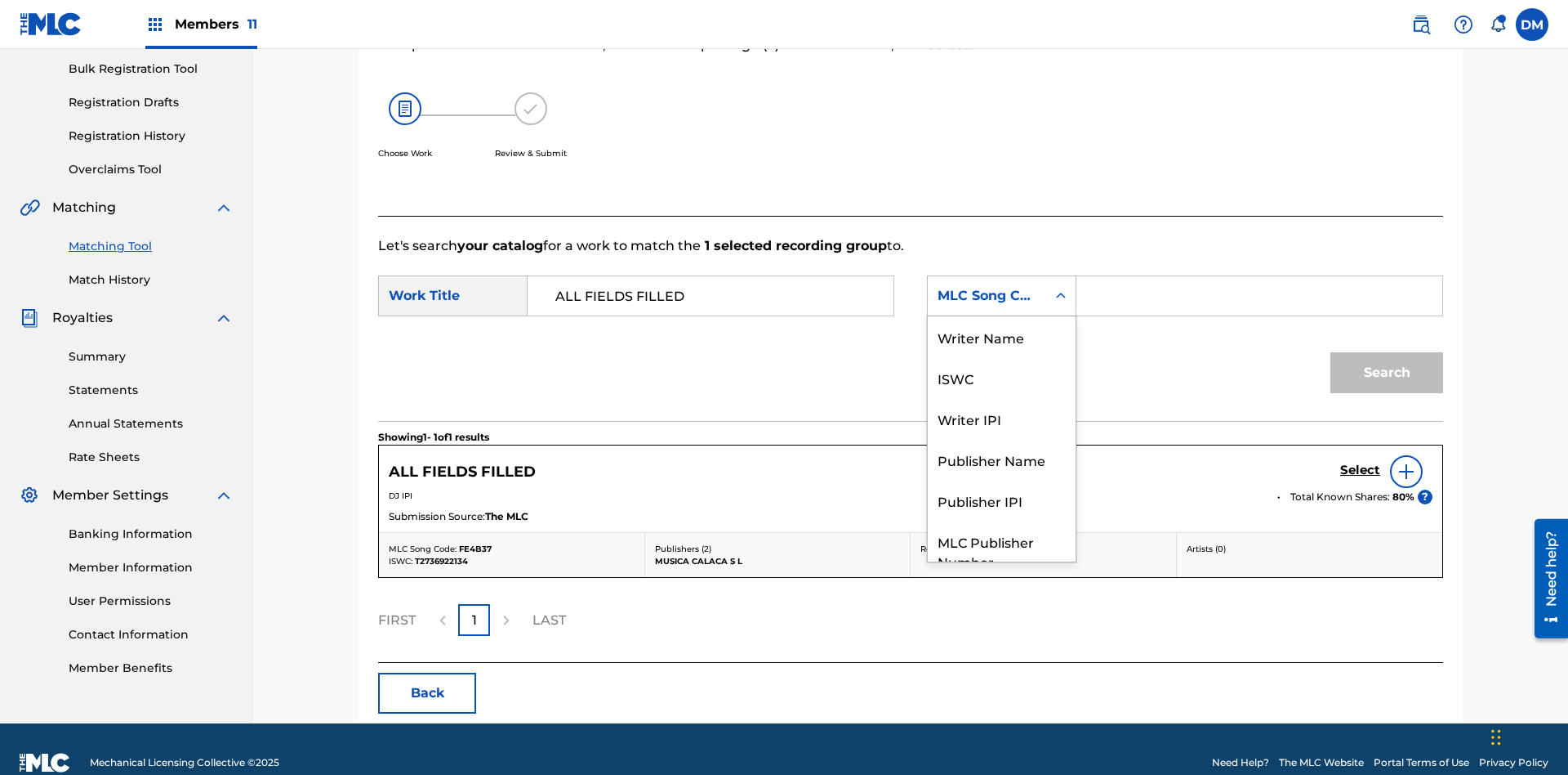
click at [1001, 357] on div "Writer Name" at bounding box center [1002, 336] width 148 height 41
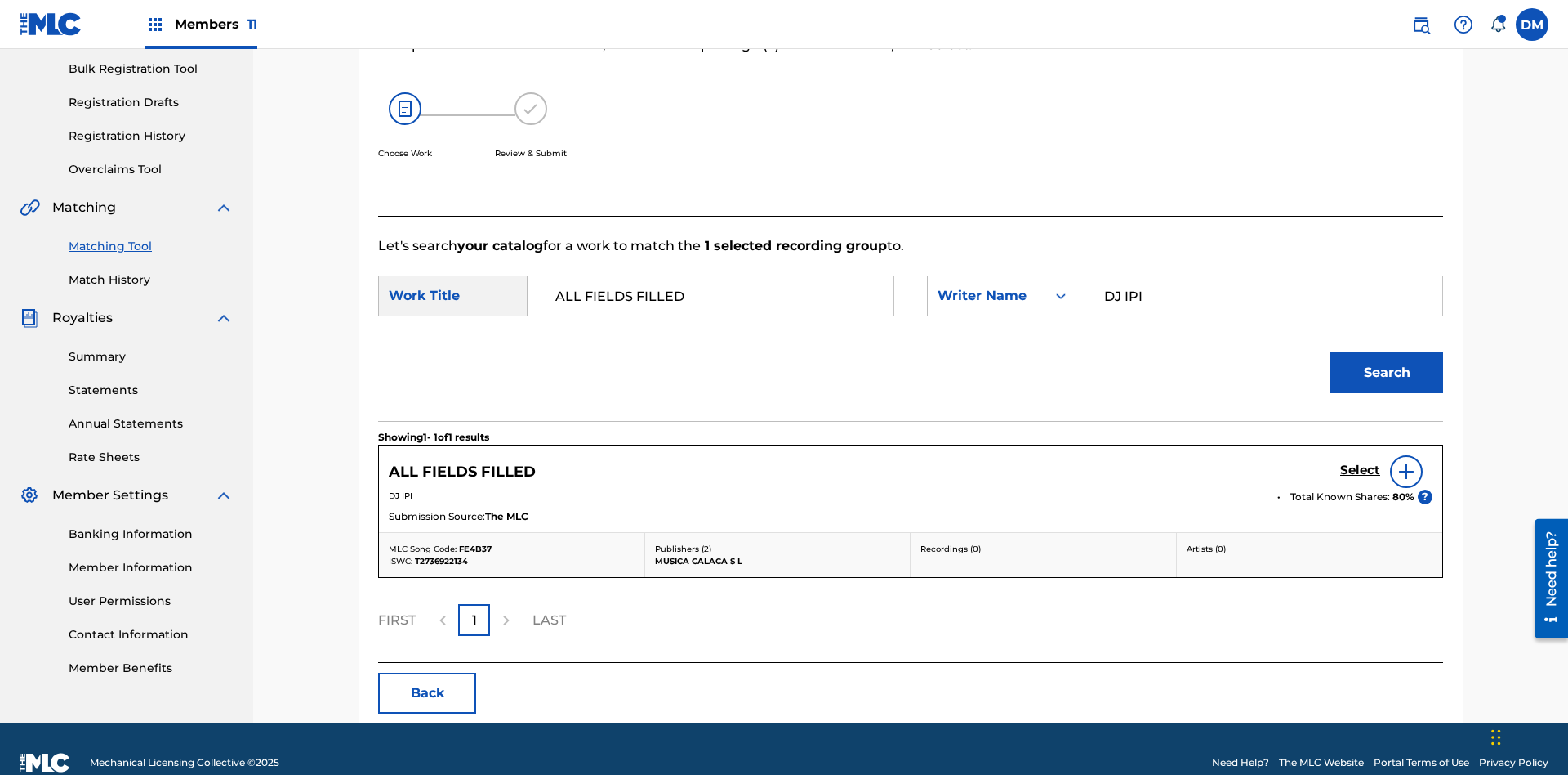
type input "DJ IPI"
click at [1387, 352] on button "Search" at bounding box center [1387, 372] width 113 height 41
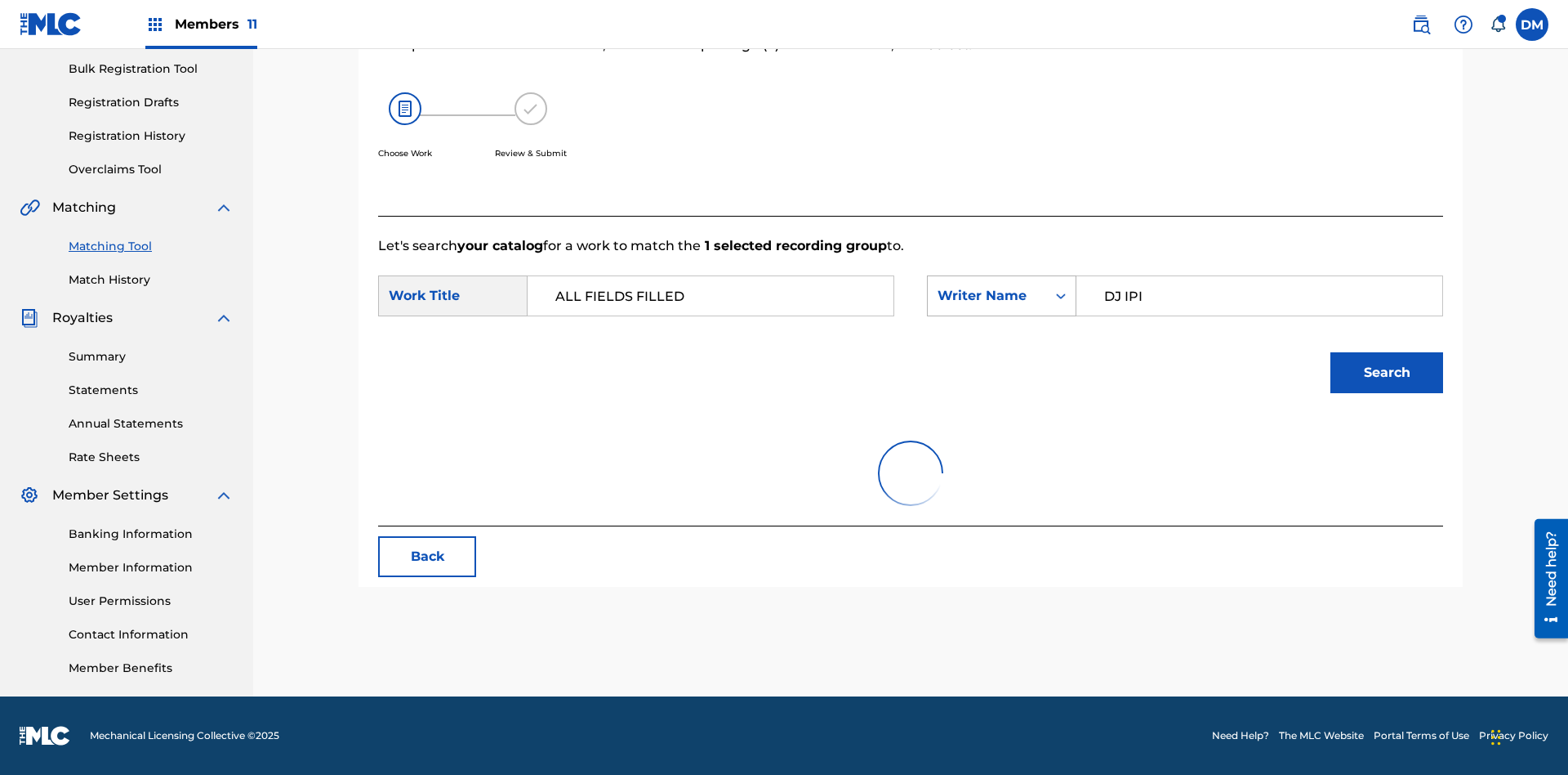
click at [1259, 276] on input "DJ IPI" at bounding box center [1260, 295] width 338 height 39
click at [1001, 286] on div "Writer Name" at bounding box center [987, 295] width 99 height 20
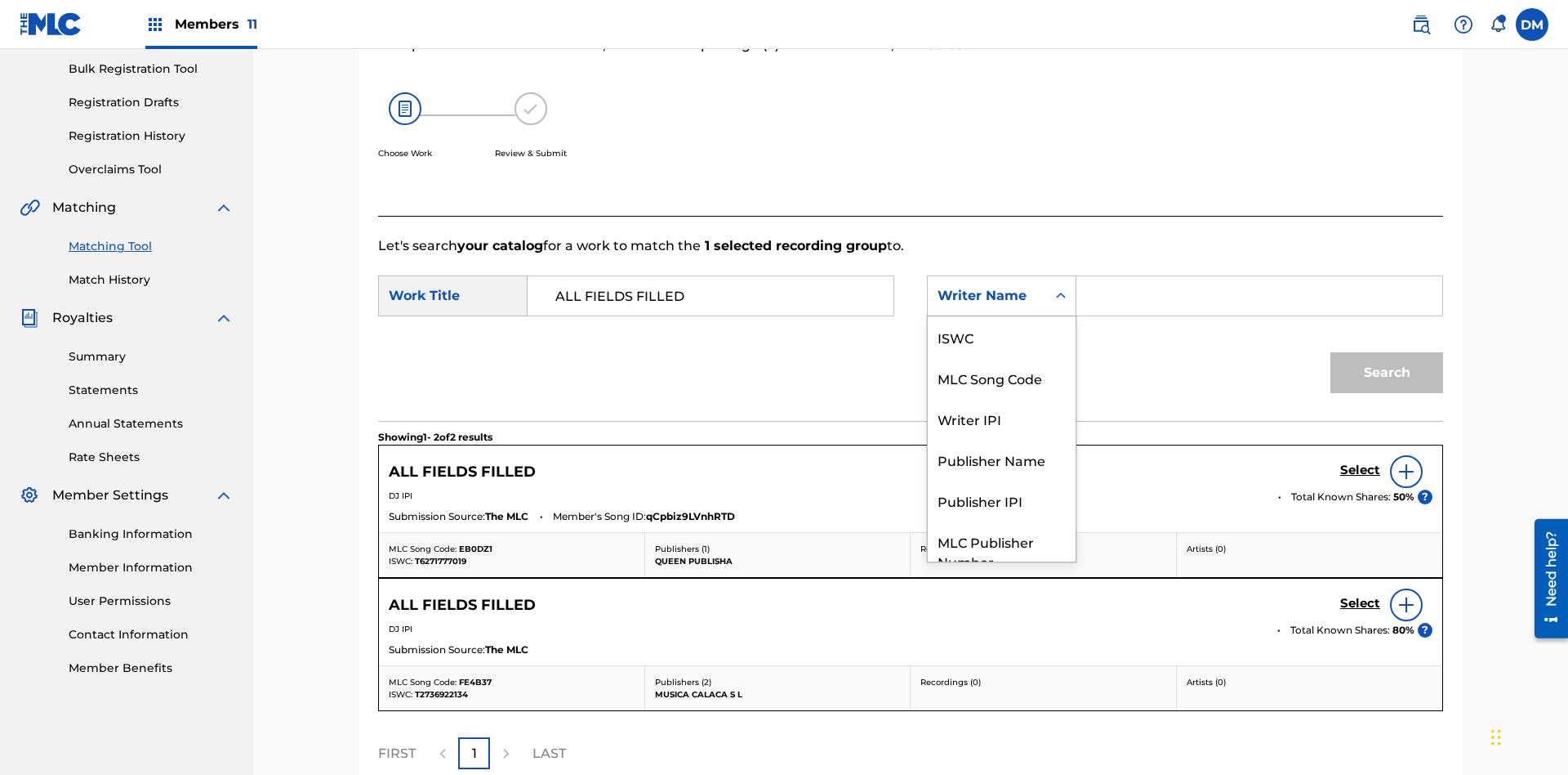
click at [1001, 398] on div "Writer IPI" at bounding box center [1002, 418] width 148 height 41
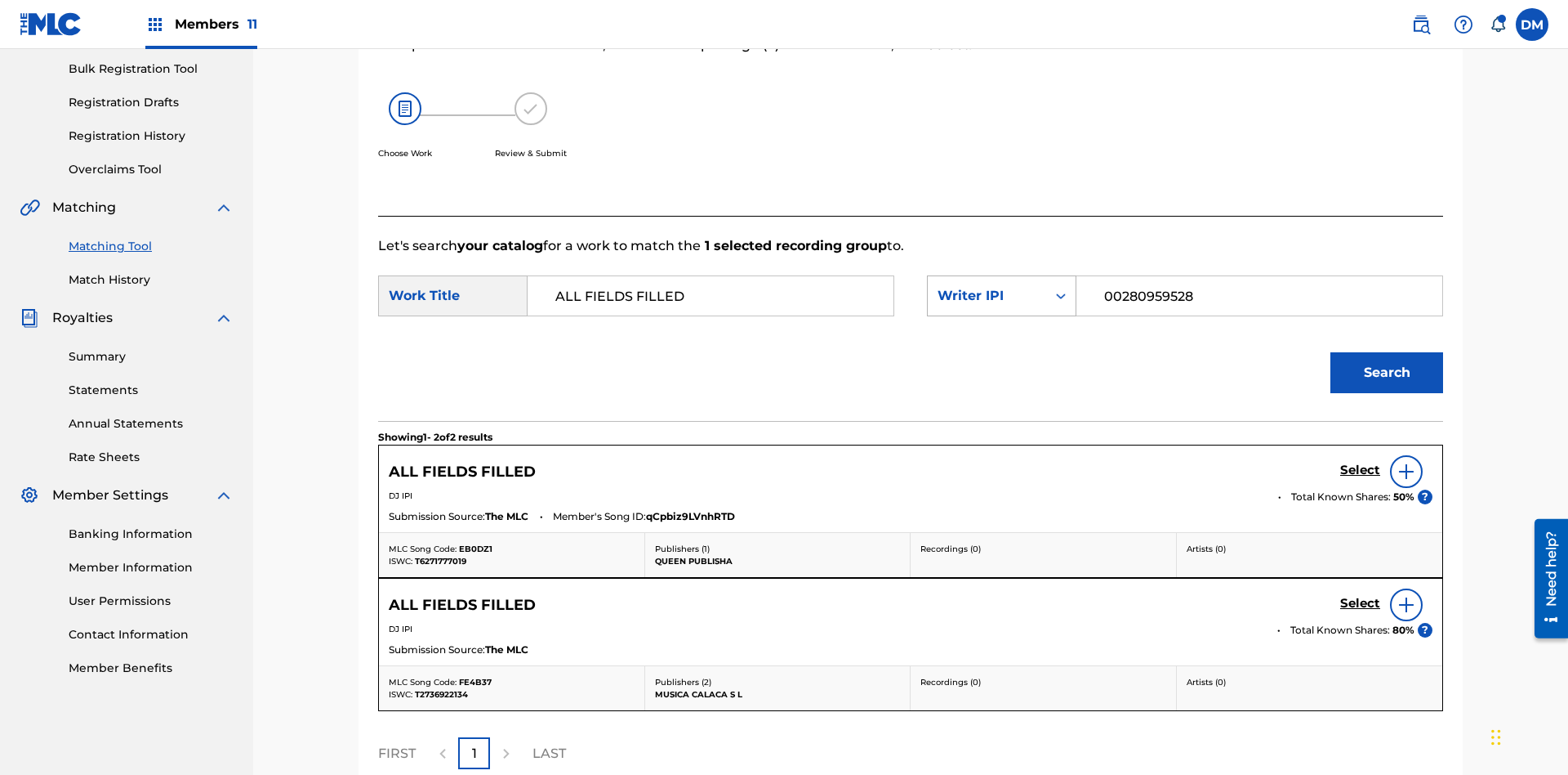
click at [1387, 352] on button "Search" at bounding box center [1387, 372] width 113 height 41
click at [1259, 276] on input "00280959528" at bounding box center [1260, 295] width 338 height 39
click at [1001, 286] on div "Writer IPI" at bounding box center [987, 295] width 99 height 20
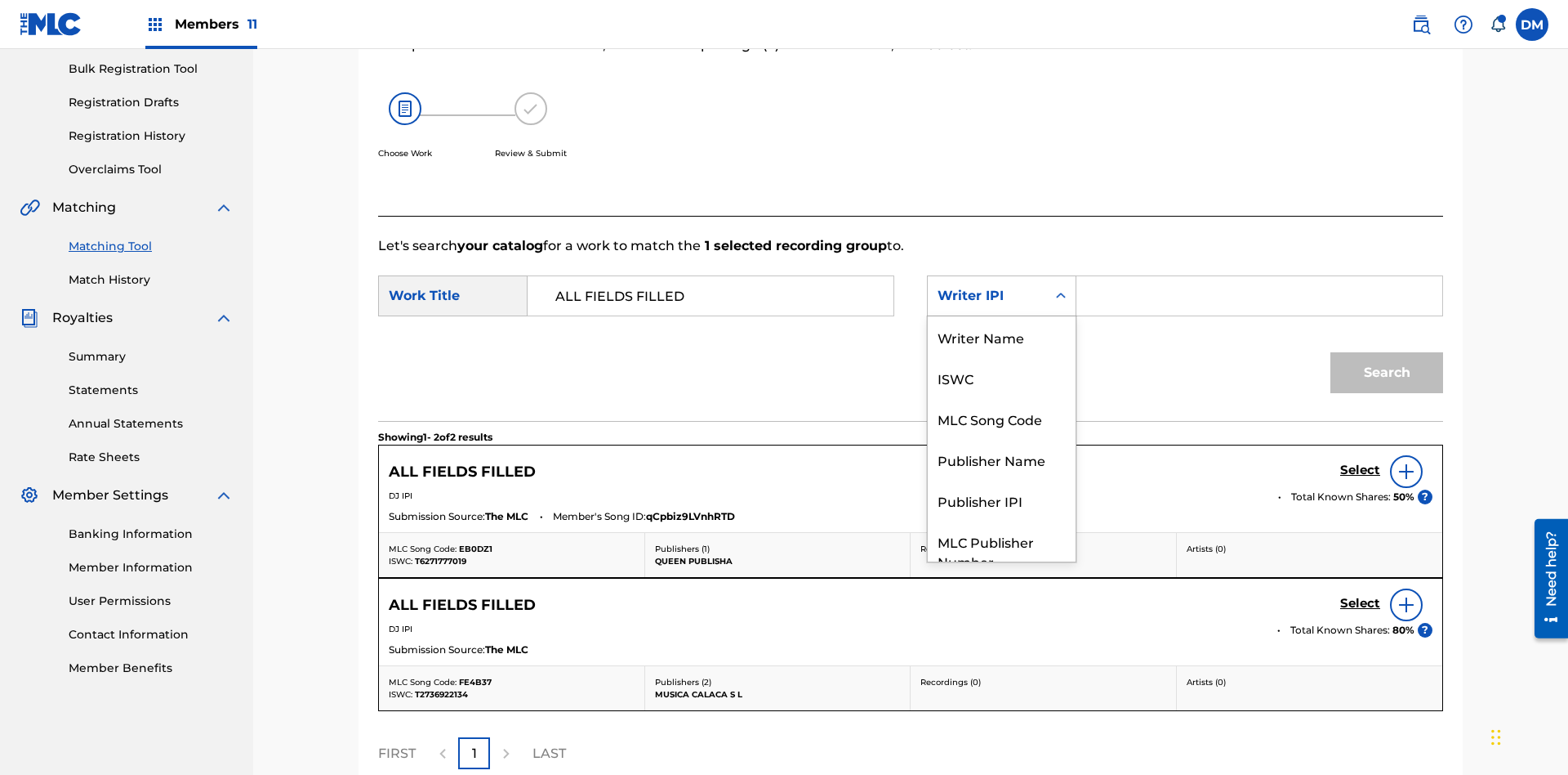
click at [1001, 439] on div "Publisher Name" at bounding box center [1002, 459] width 148 height 41
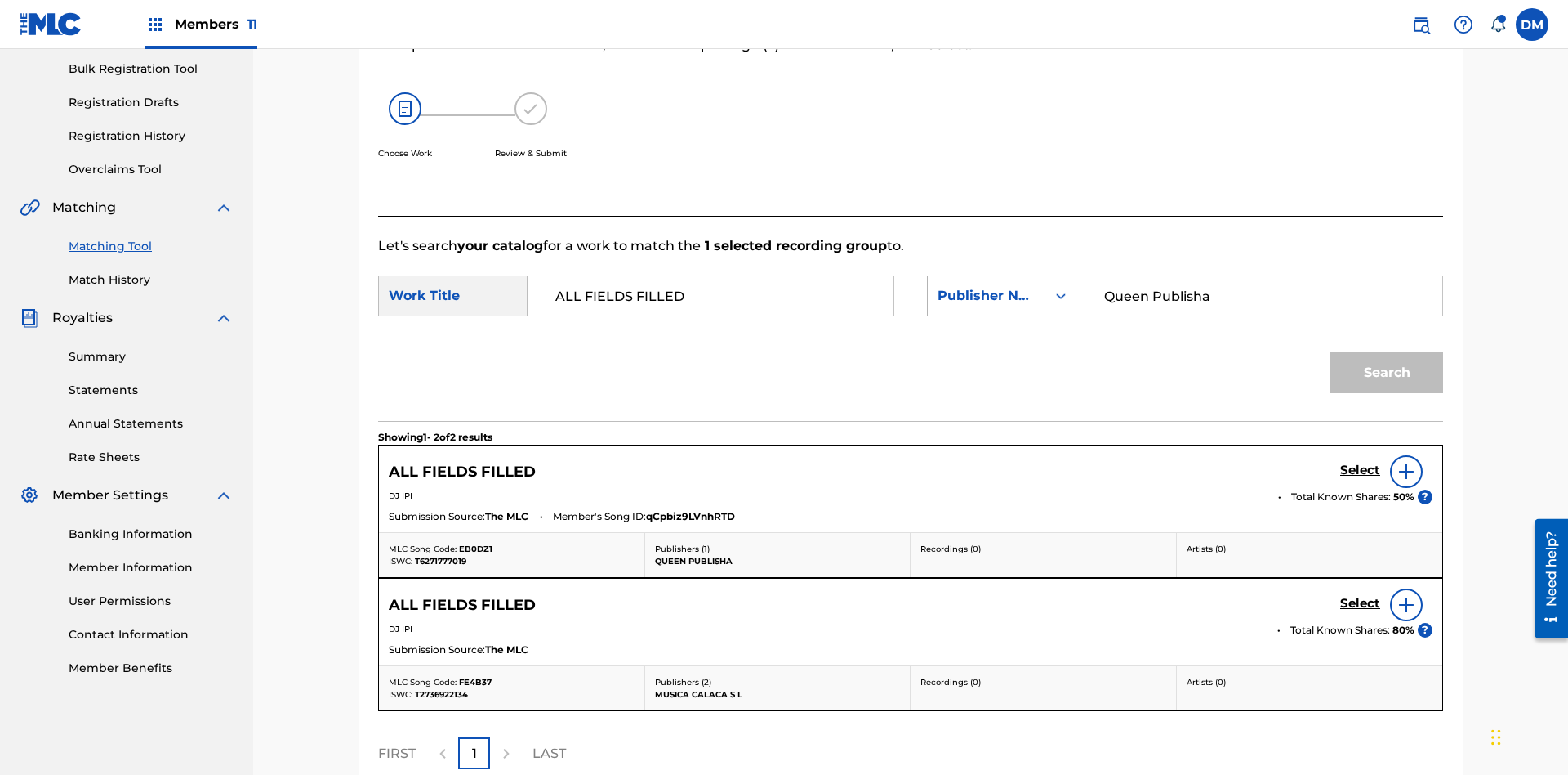
type input "Queen Publisha"
click at [1387, 352] on button "Search" at bounding box center [1387, 372] width 113 height 41
click at [1259, 276] on input "Queen Publisha" at bounding box center [1260, 295] width 338 height 39
click at [1001, 286] on div "Publisher Name" at bounding box center [987, 295] width 99 height 20
click at [1001, 480] on div "Publisher IPI" at bounding box center [1002, 500] width 148 height 41
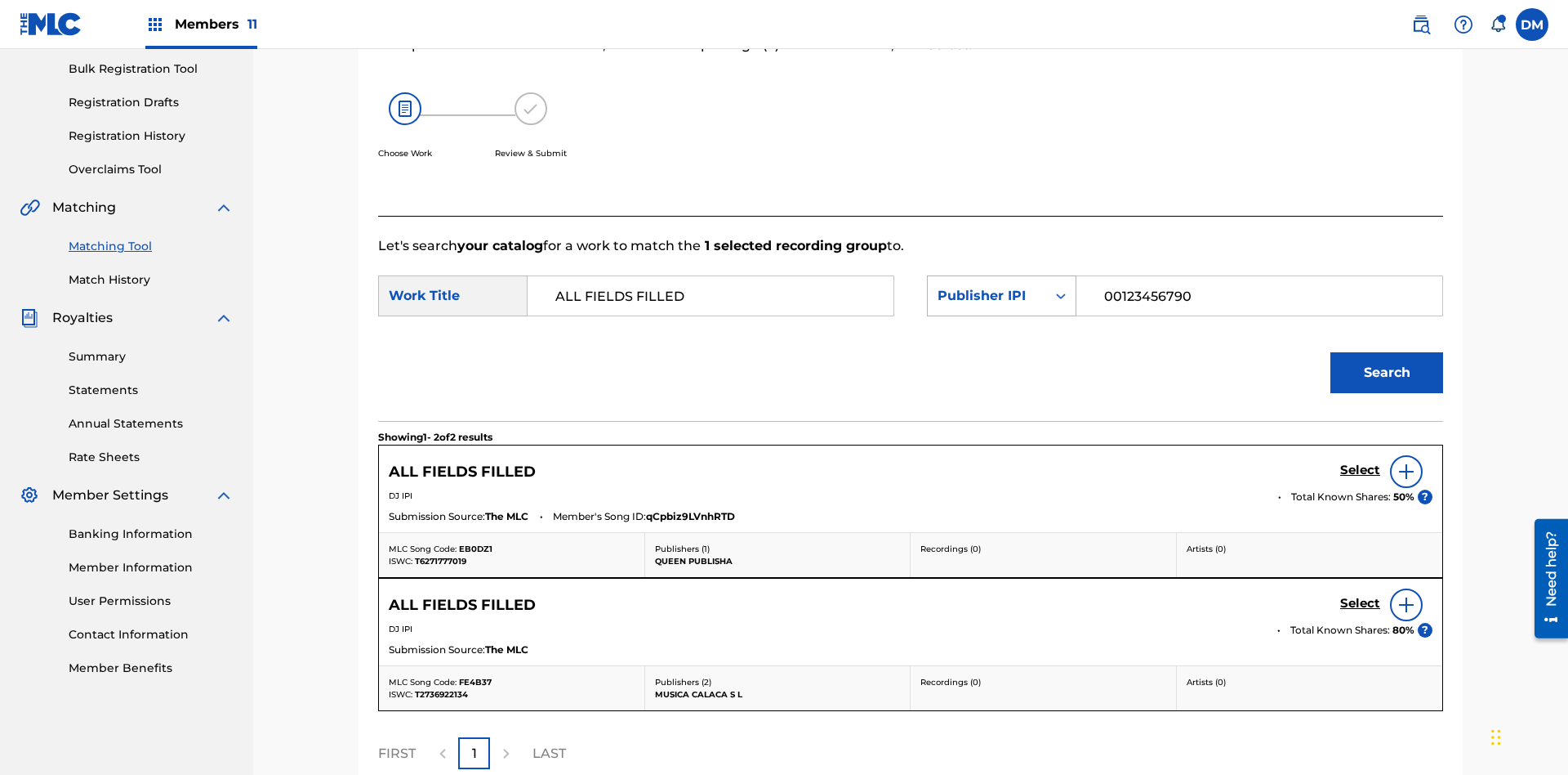
type input "00123456790"
click at [1387, 352] on button "Search" at bounding box center [1387, 372] width 113 height 41
click at [1259, 276] on input "00123456790" at bounding box center [1260, 295] width 338 height 39
click at [1001, 286] on div "Publisher IPI" at bounding box center [987, 295] width 99 height 20
